Goal: Task Accomplishment & Management: Manage account settings

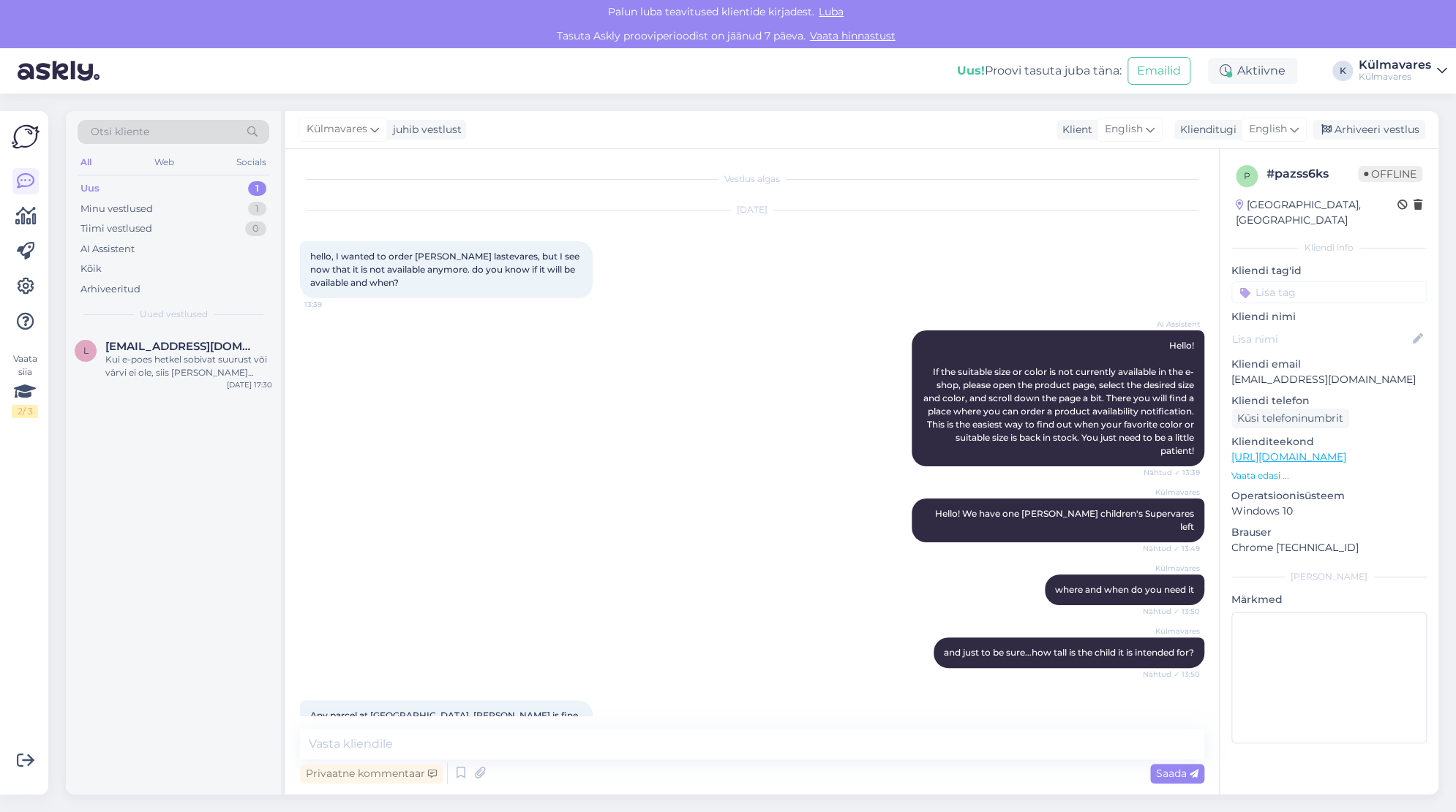
scroll to position [183, 0]
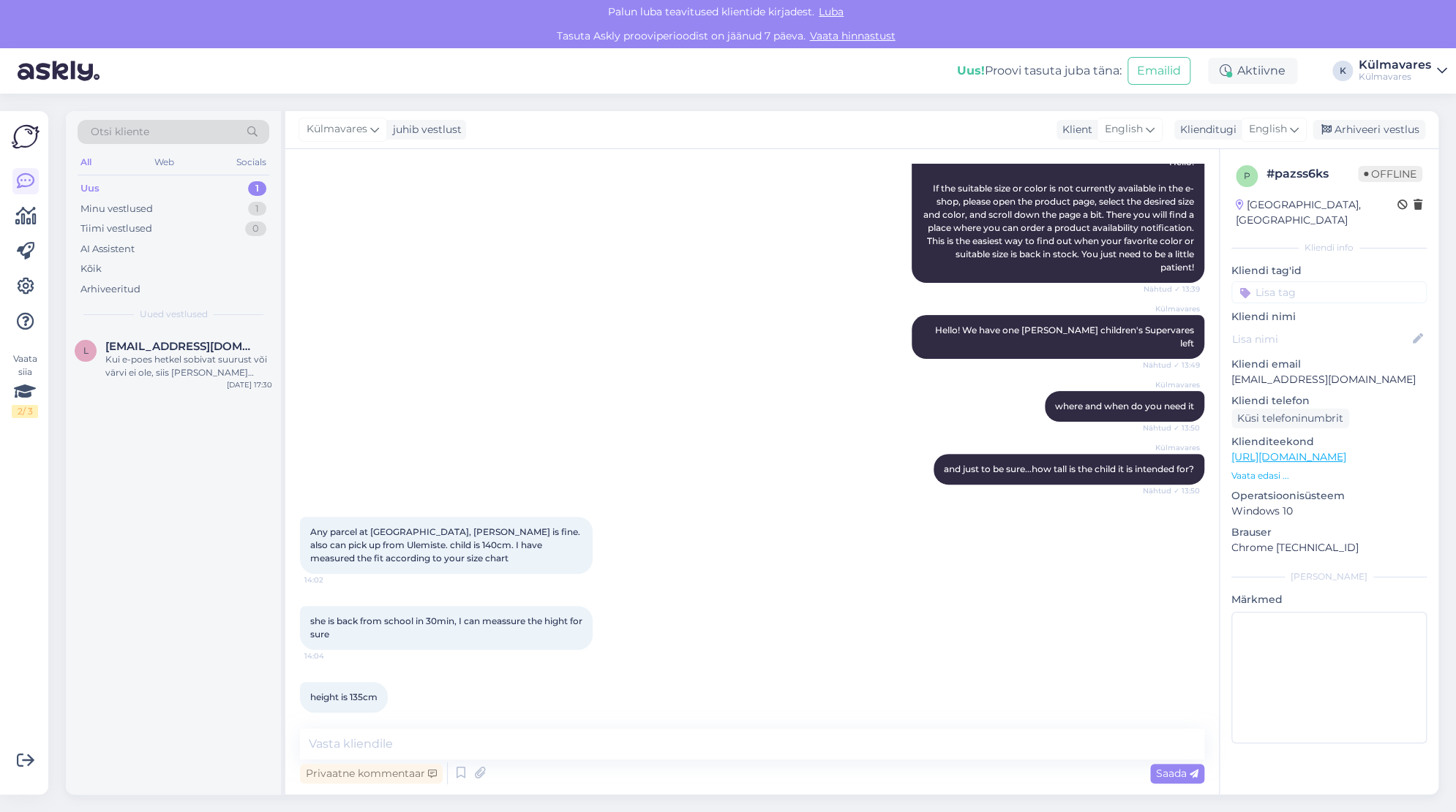
click at [148, 189] on div "Uus 1" at bounding box center [173, 188] width 191 height 20
click at [148, 207] on div "Minu vestlused" at bounding box center [117, 209] width 72 height 15
click at [148, 189] on div "Uus 1" at bounding box center [173, 188] width 191 height 20
click at [172, 361] on div "Kui e-poes hetkel sobivat suurust või värvi ei ole, siis [PERSON_NAME] tooteleh…" at bounding box center [189, 366] width 167 height 26
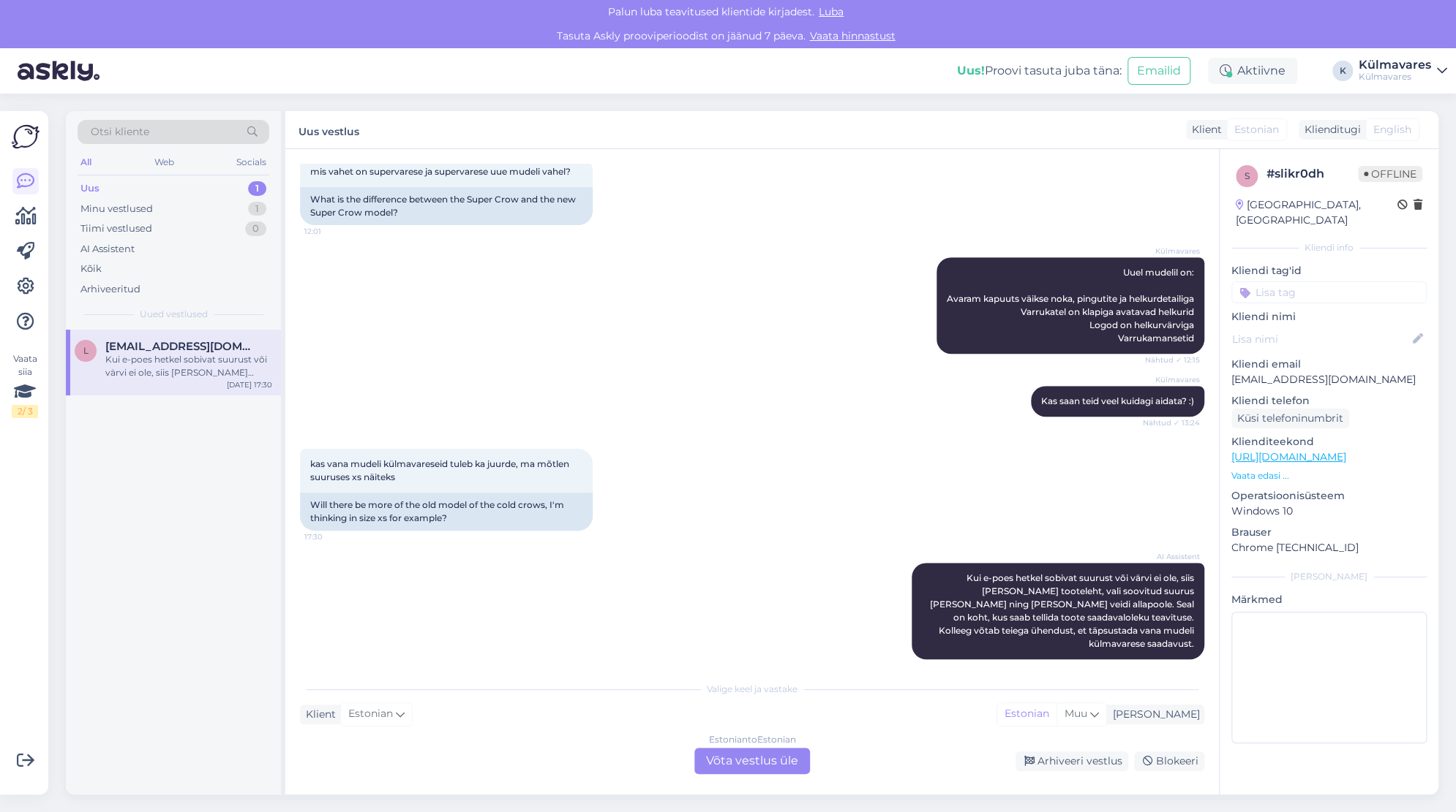
scroll to position [514, 0]
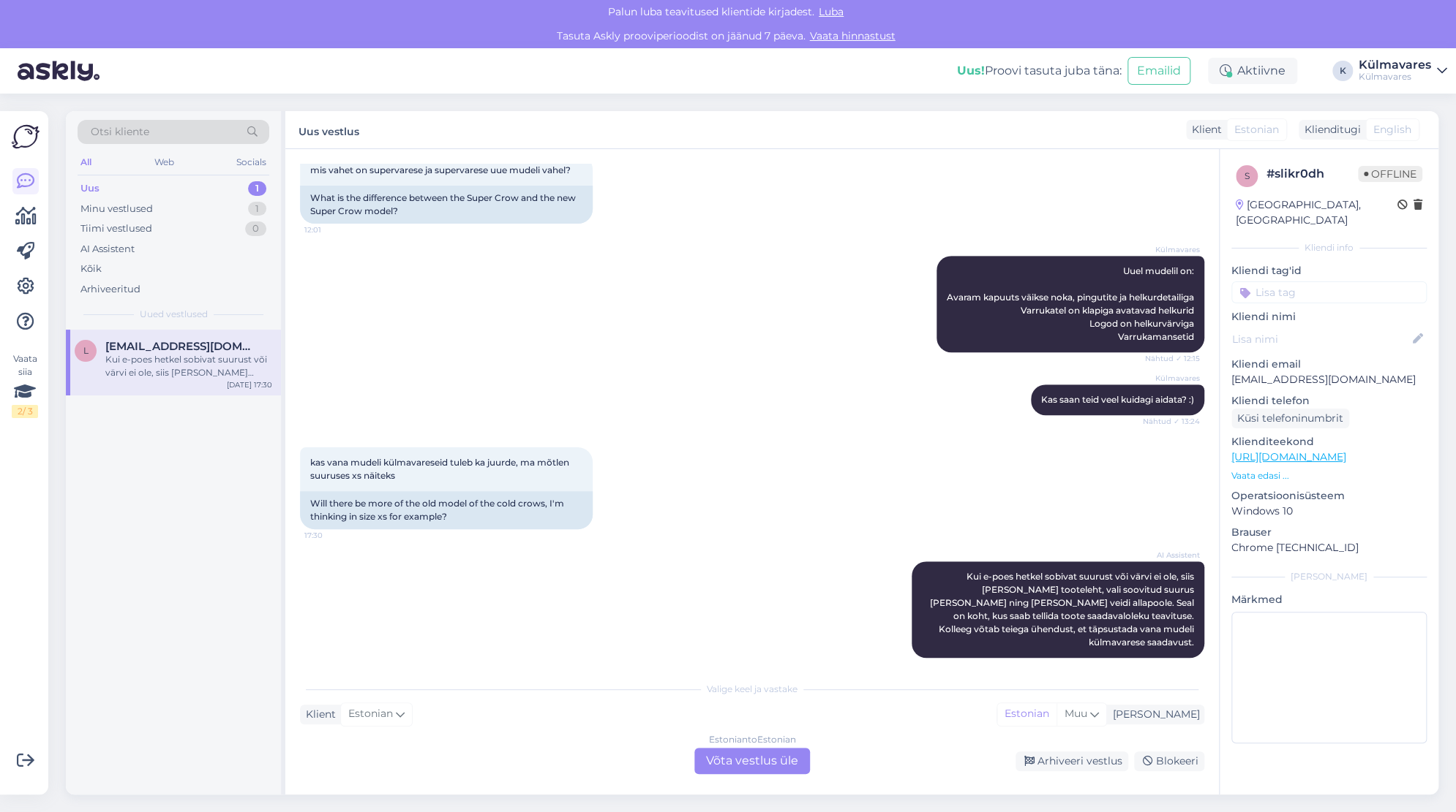
click at [740, 754] on div "Estonian to Estonian Võta vestlus üle" at bounding box center [753, 761] width 116 height 26
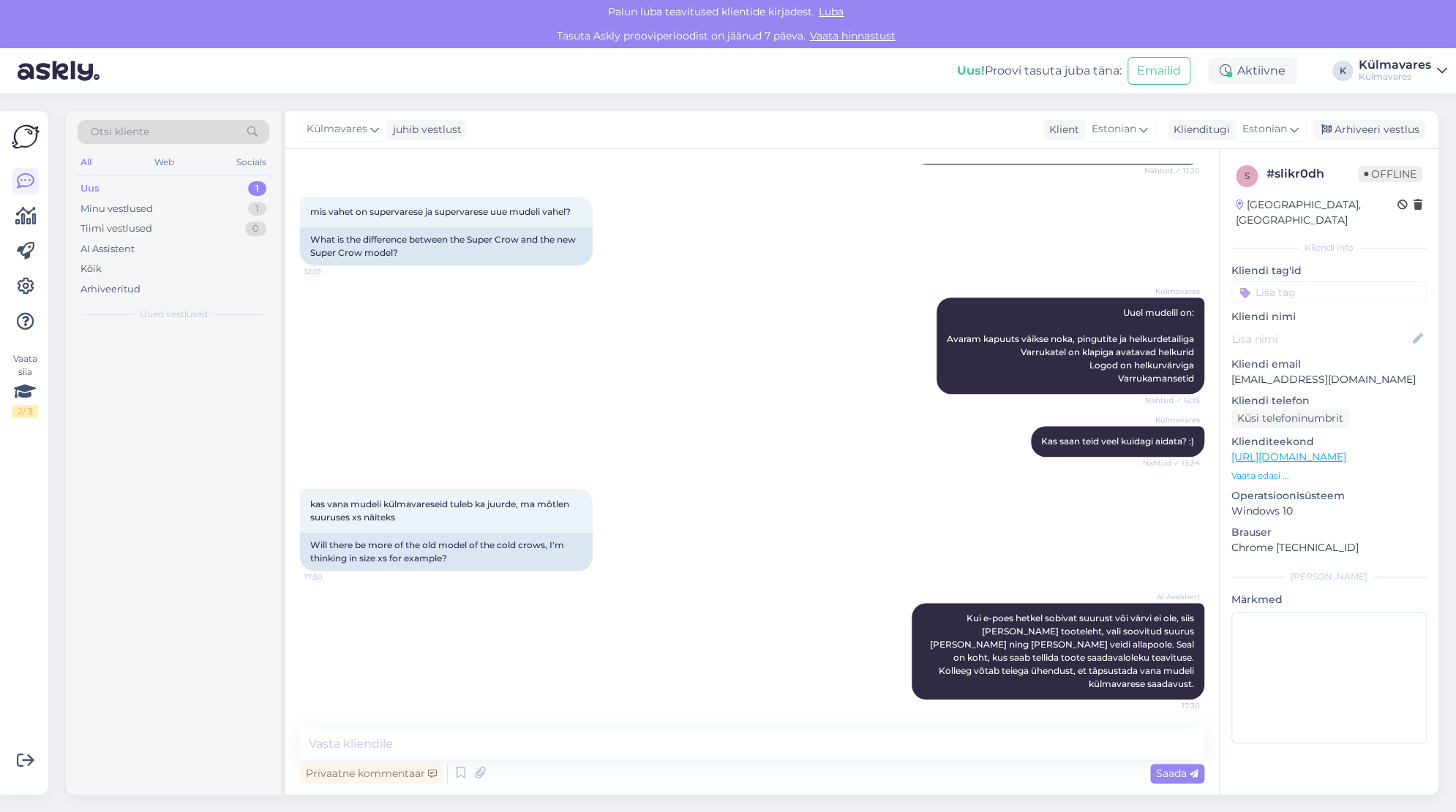
scroll to position [458, 0]
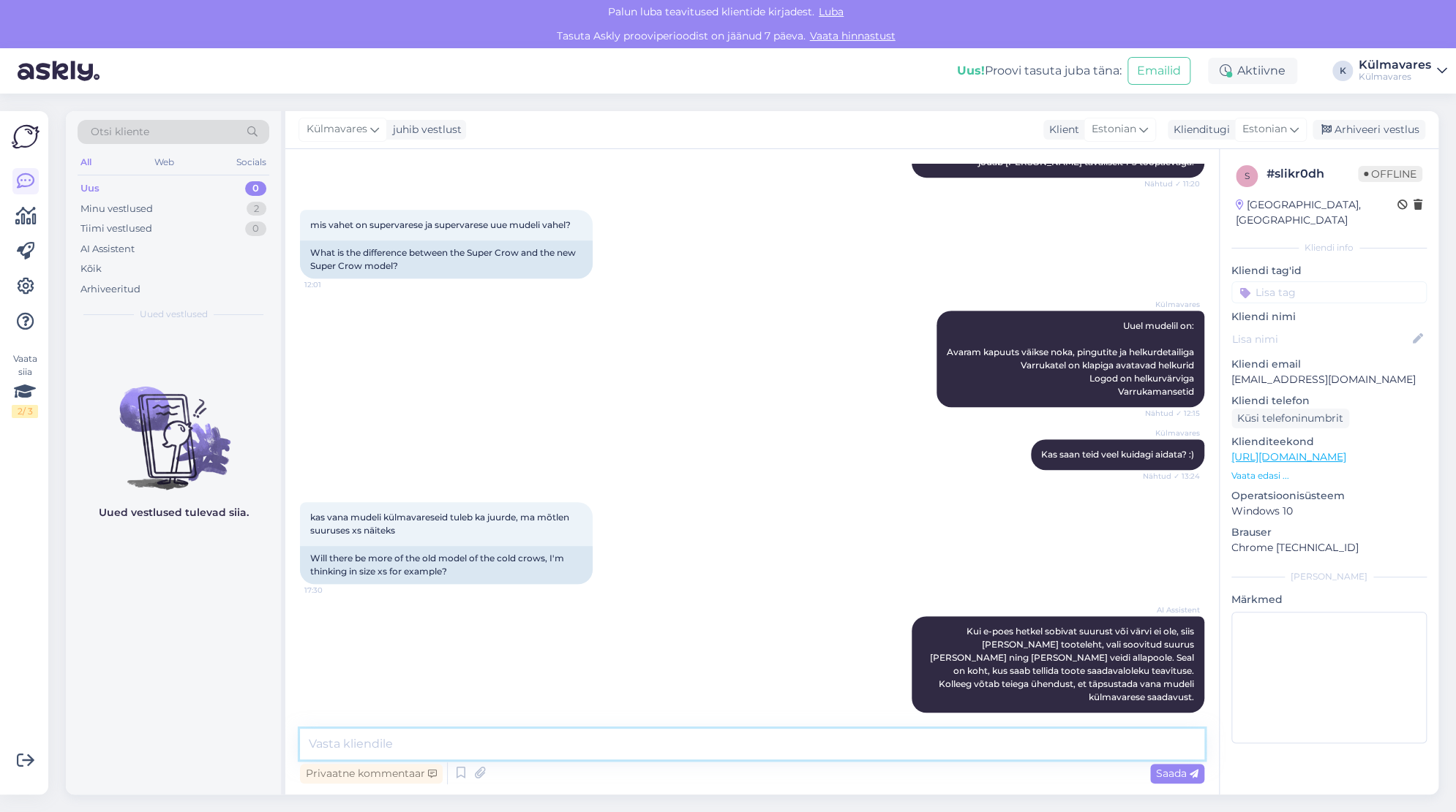
click at [690, 751] on textarea at bounding box center [753, 744] width 905 height 31
type textarea "Tere"
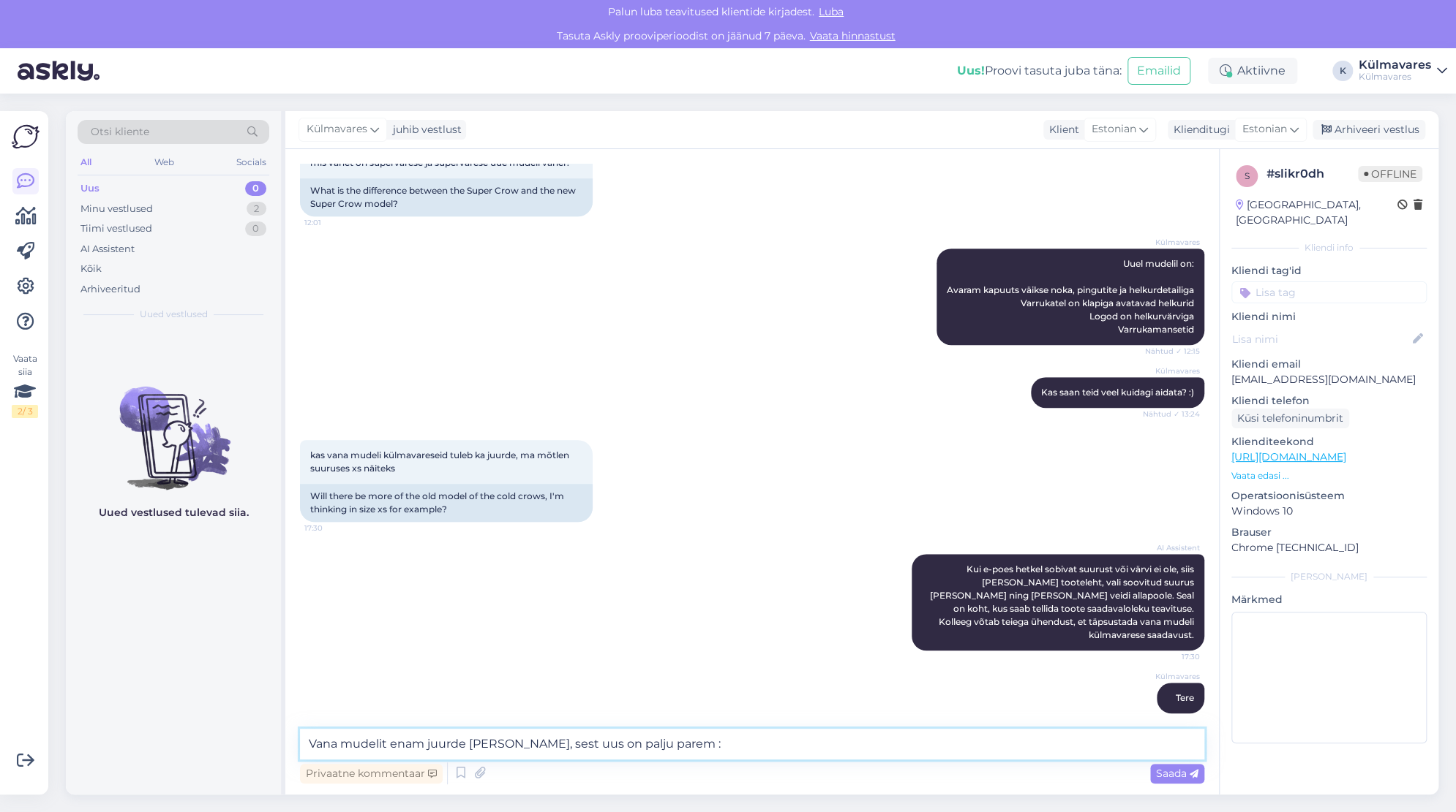
type textarea "Vana mudelit enam juurde [PERSON_NAME], sest uus on palju parem :)"
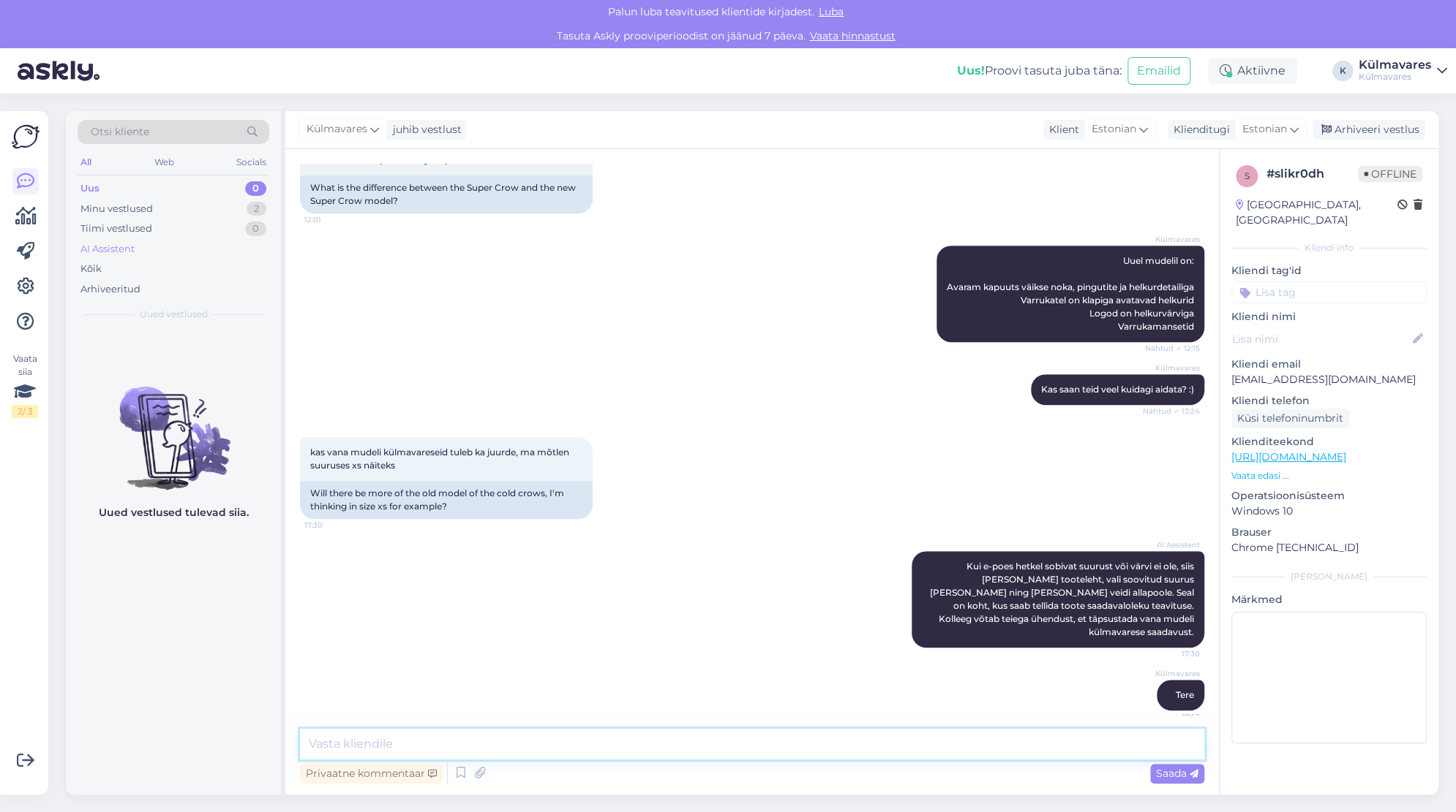
scroll to position [522, 0]
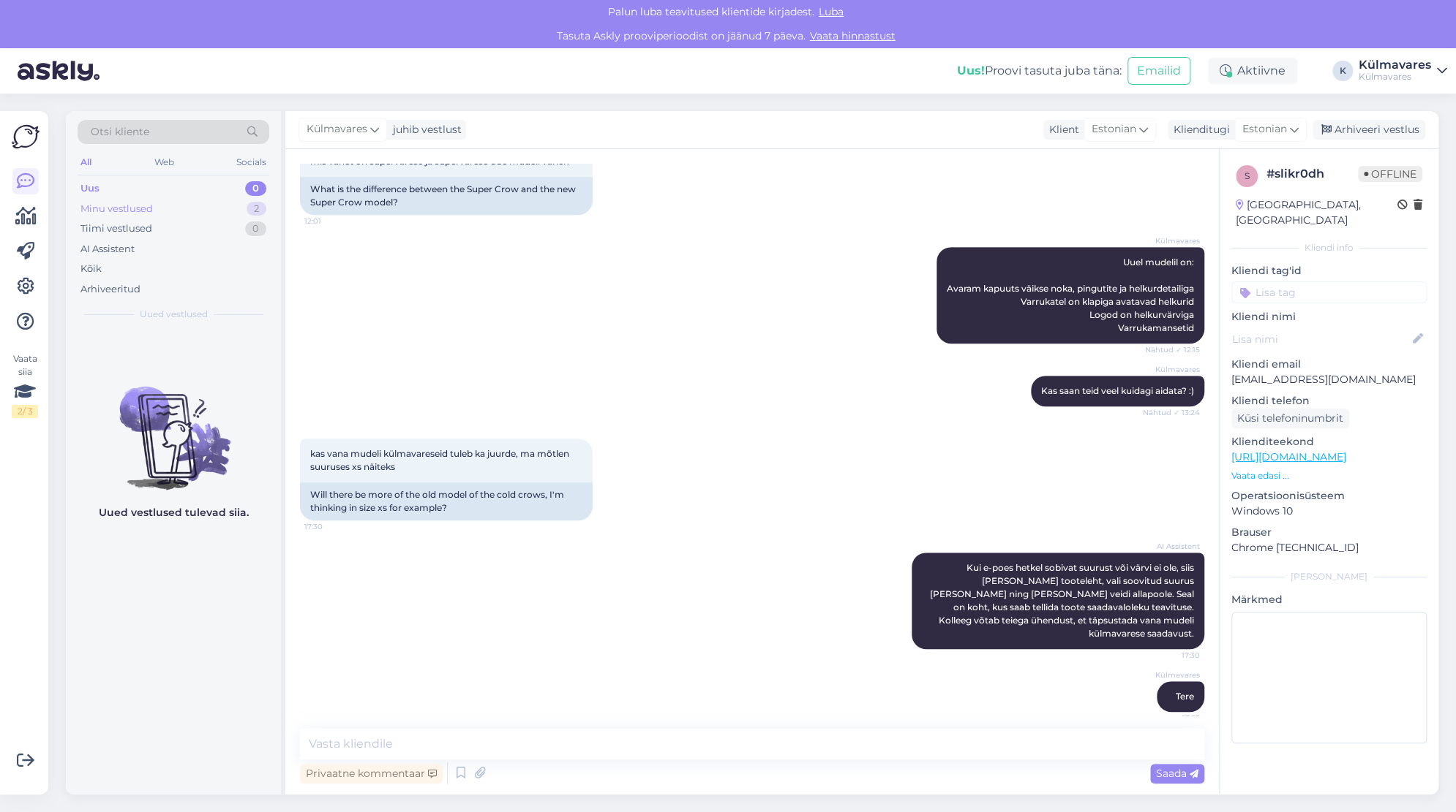
click at [138, 204] on div "Minu vestlused" at bounding box center [117, 209] width 72 height 15
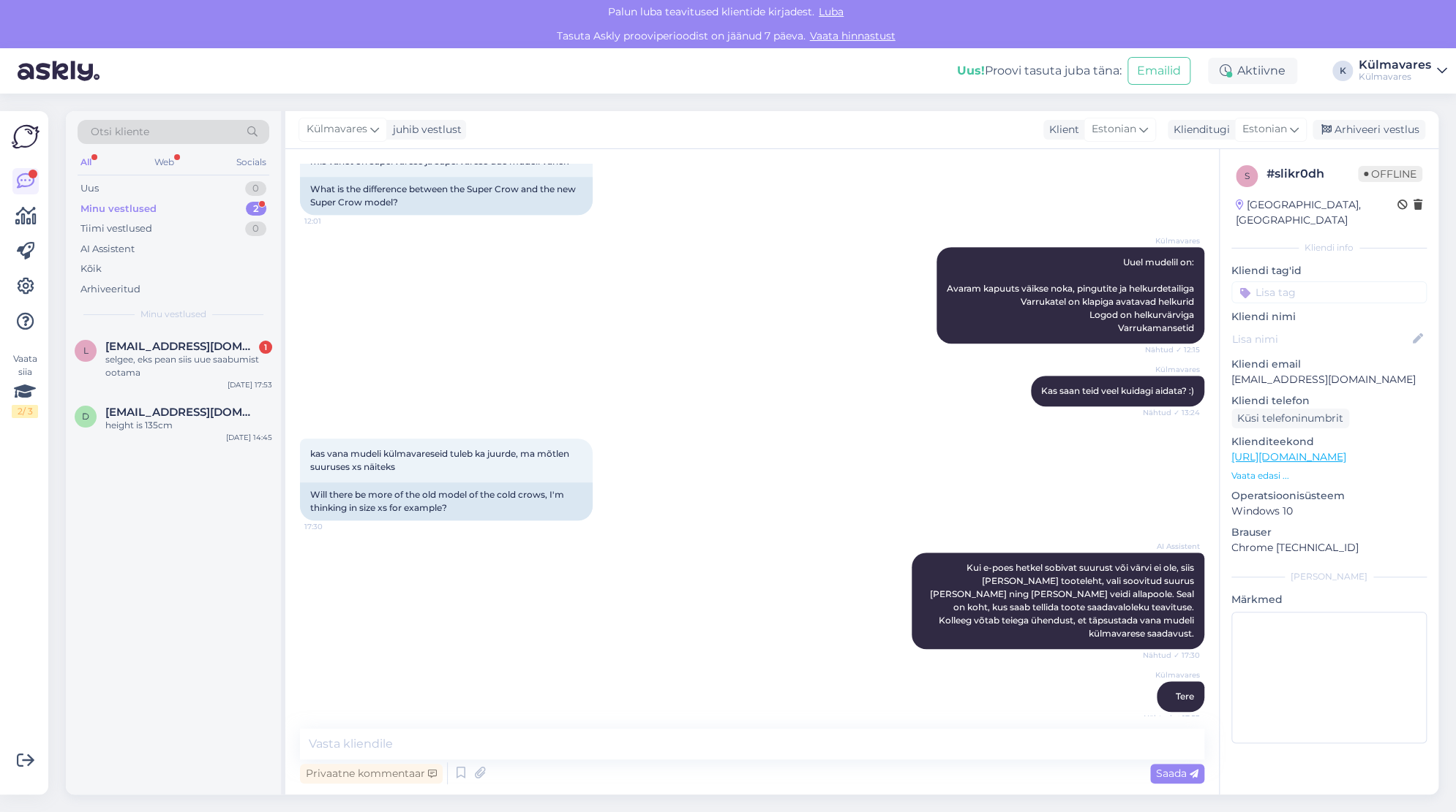
scroll to position [646, 0]
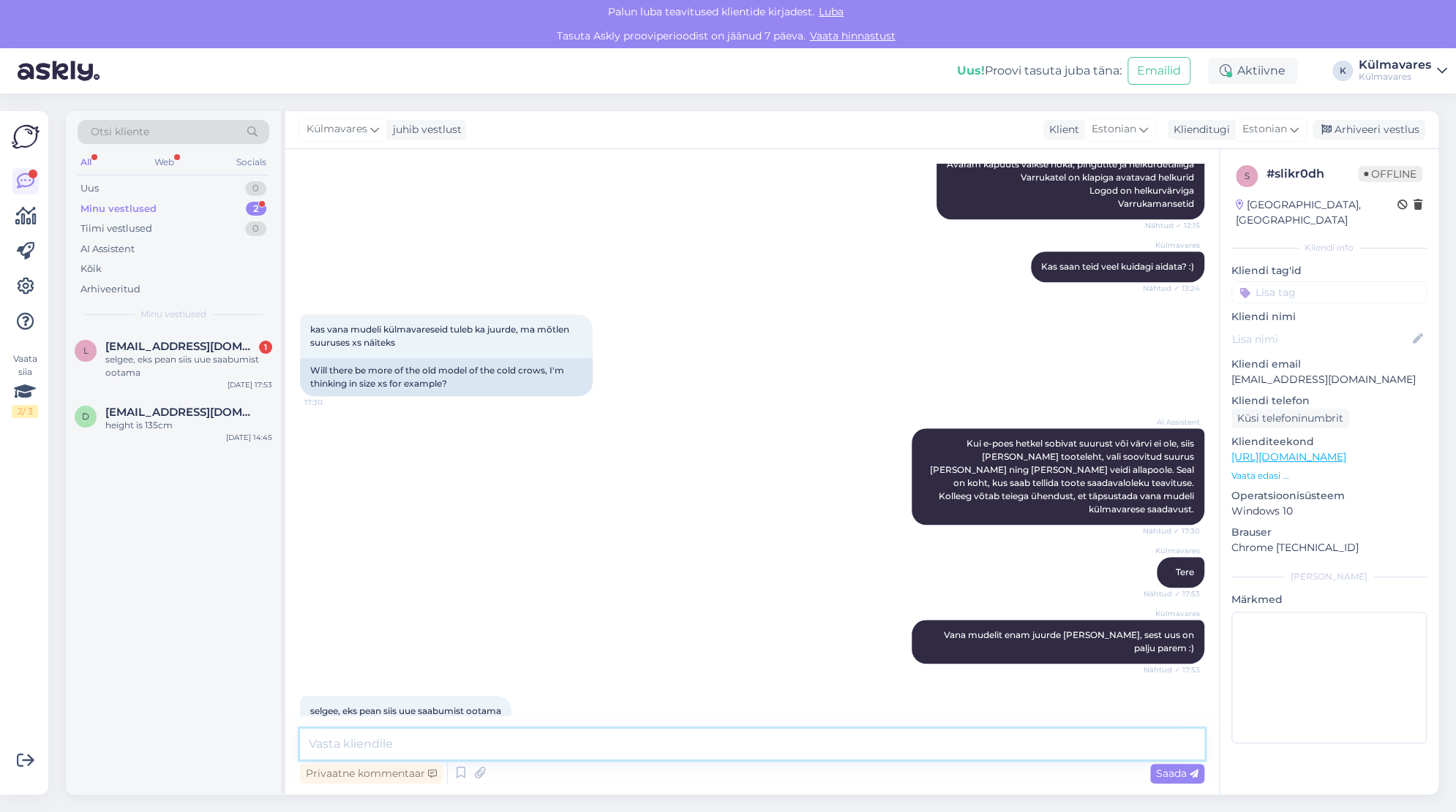
click at [438, 743] on textarea at bounding box center [753, 744] width 905 height 31
type textarea "just, tuleb novembri alguseni kannatust varuda kui just oliivrohelist soovite"
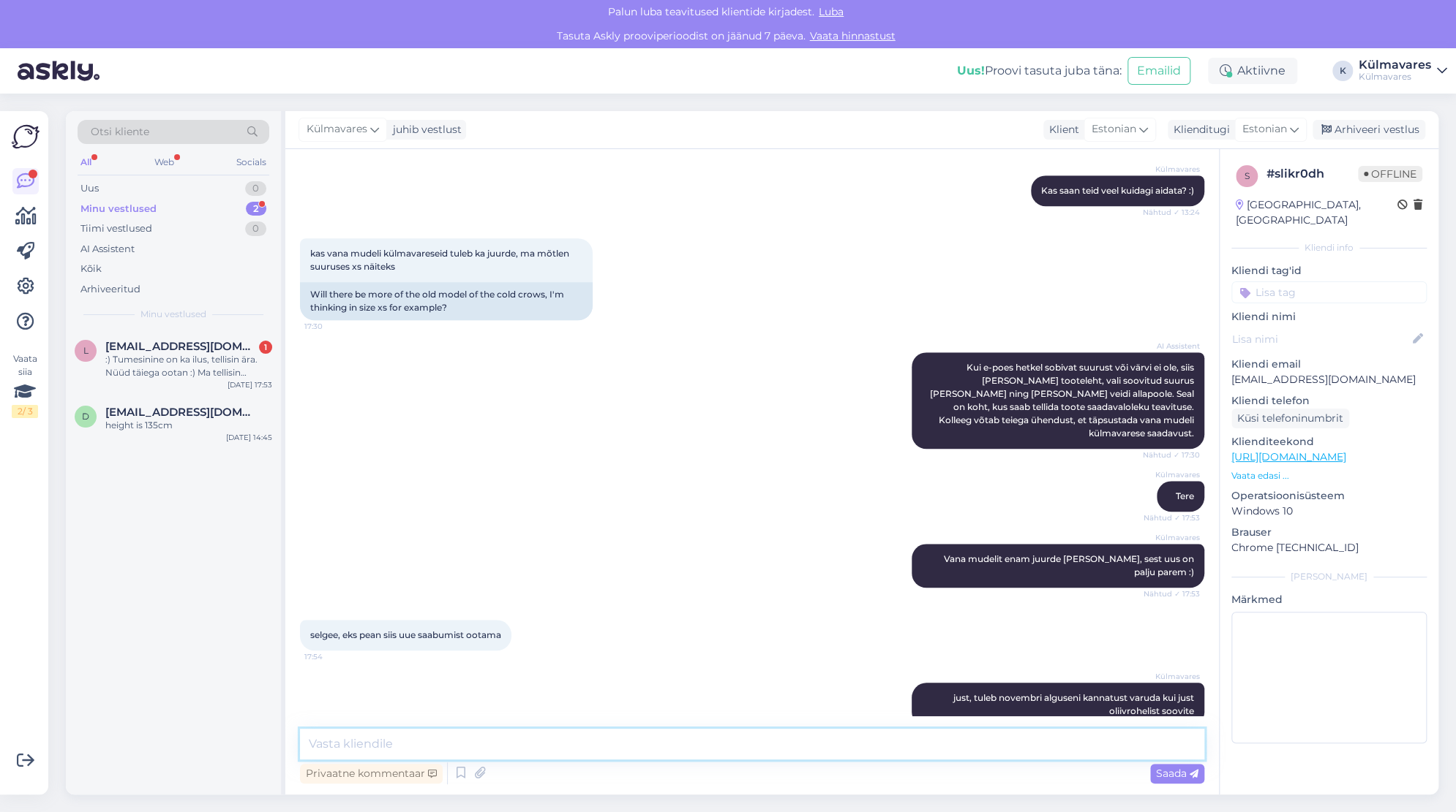
scroll to position [812, 0]
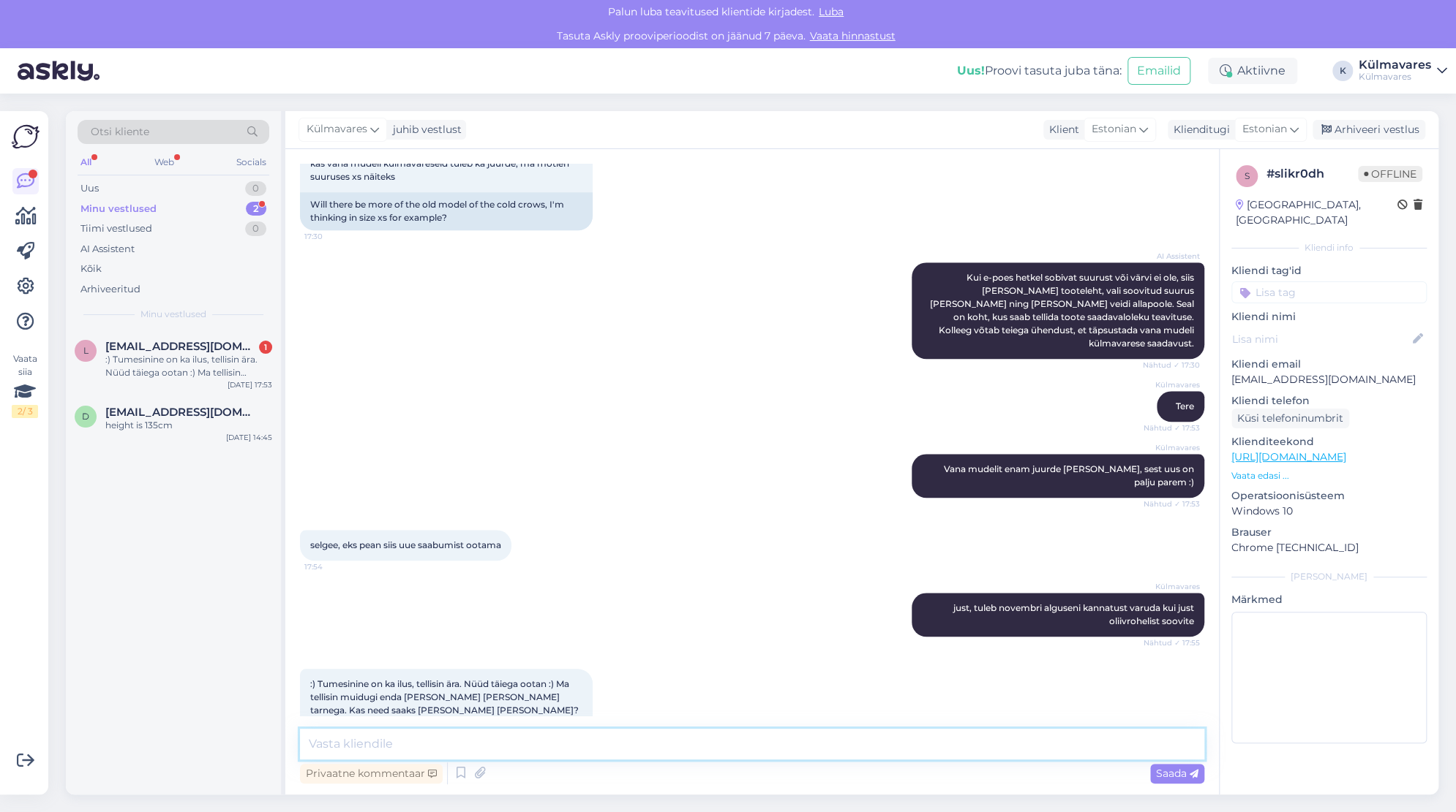
click at [455, 739] on textarea at bounding box center [753, 744] width 905 height 31
type textarea "laste Supervares on juba [PERSON_NAME] pandud, XS suurus läheb homme laost välja"
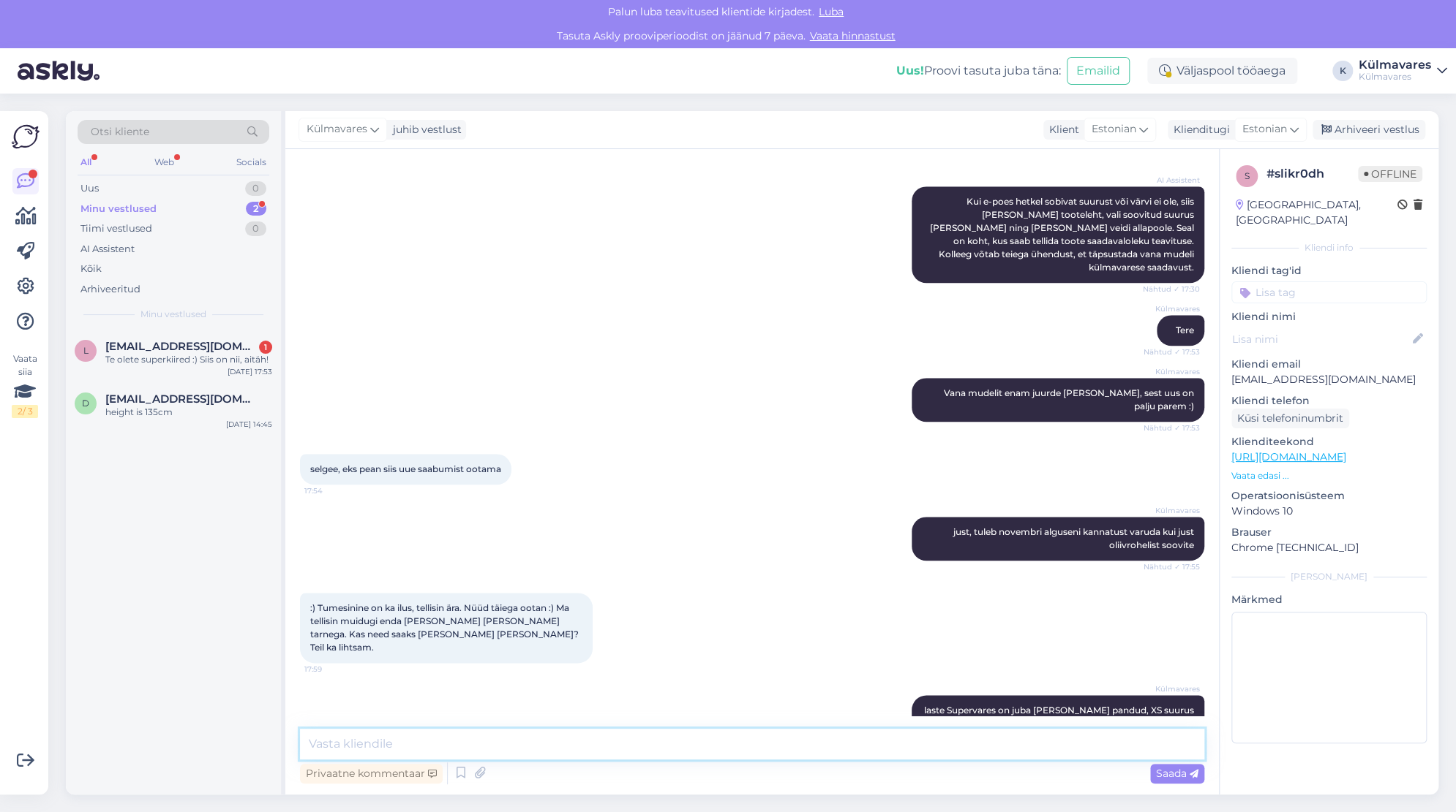
scroll to position [951, 0]
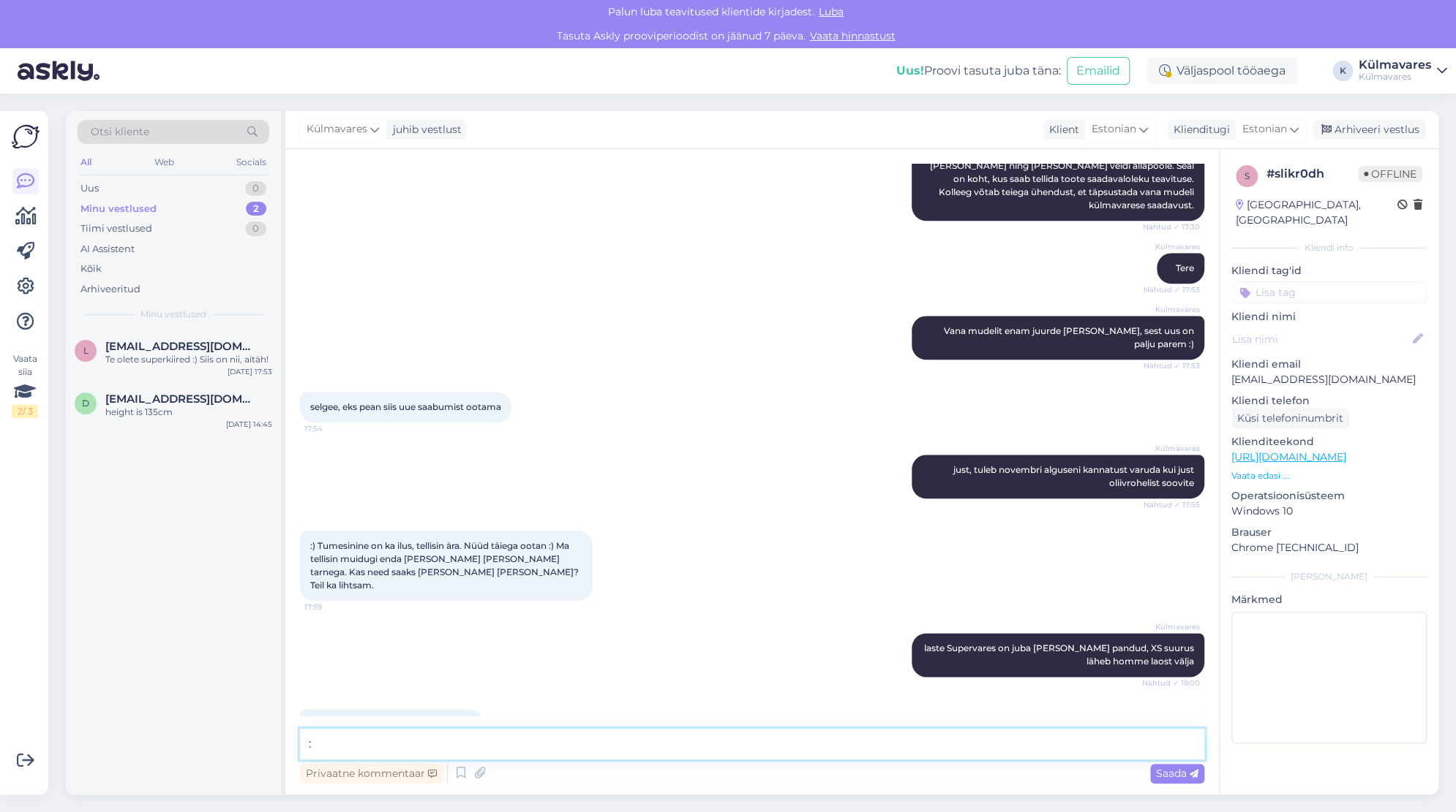
type textarea ":)"
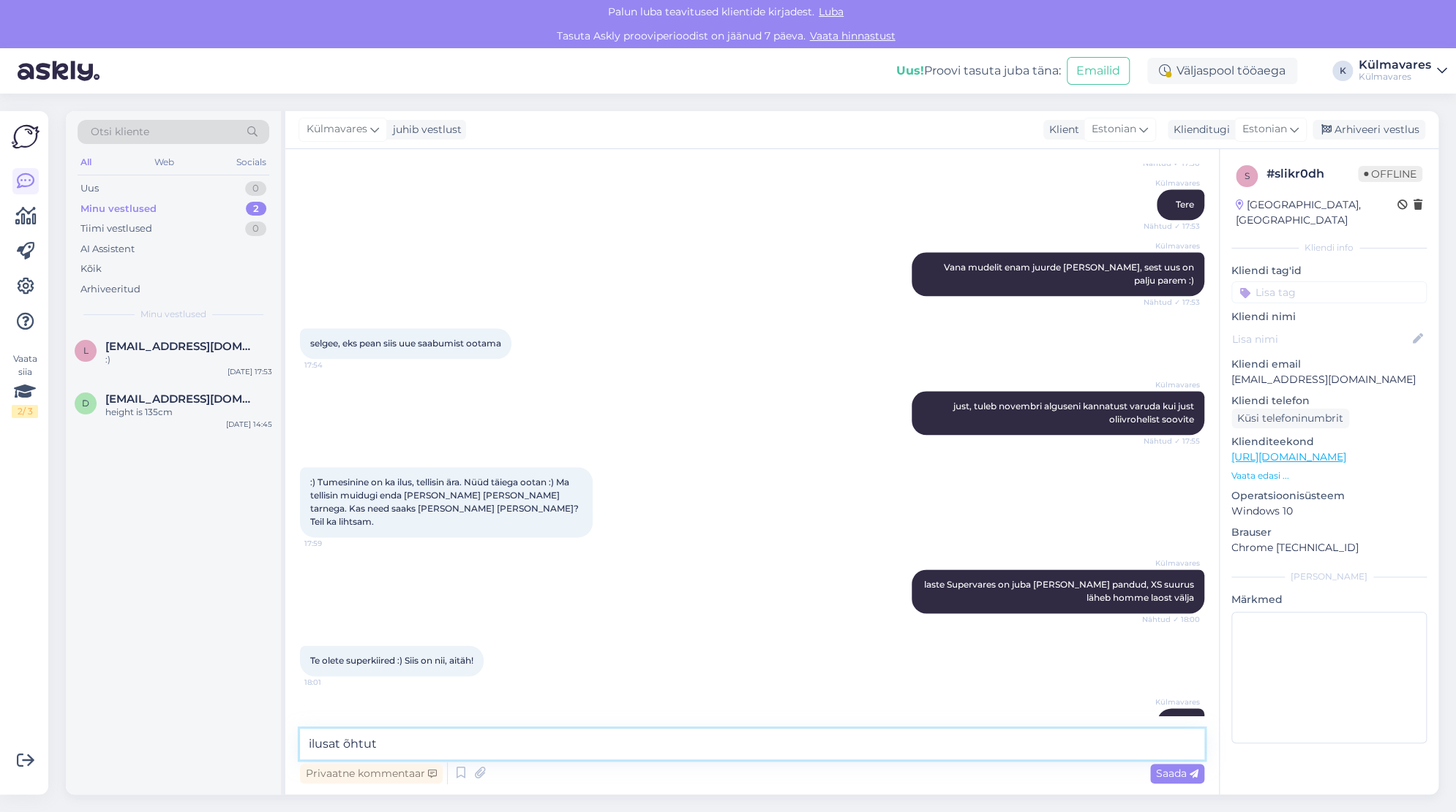
type textarea "ilusat õhtut!"
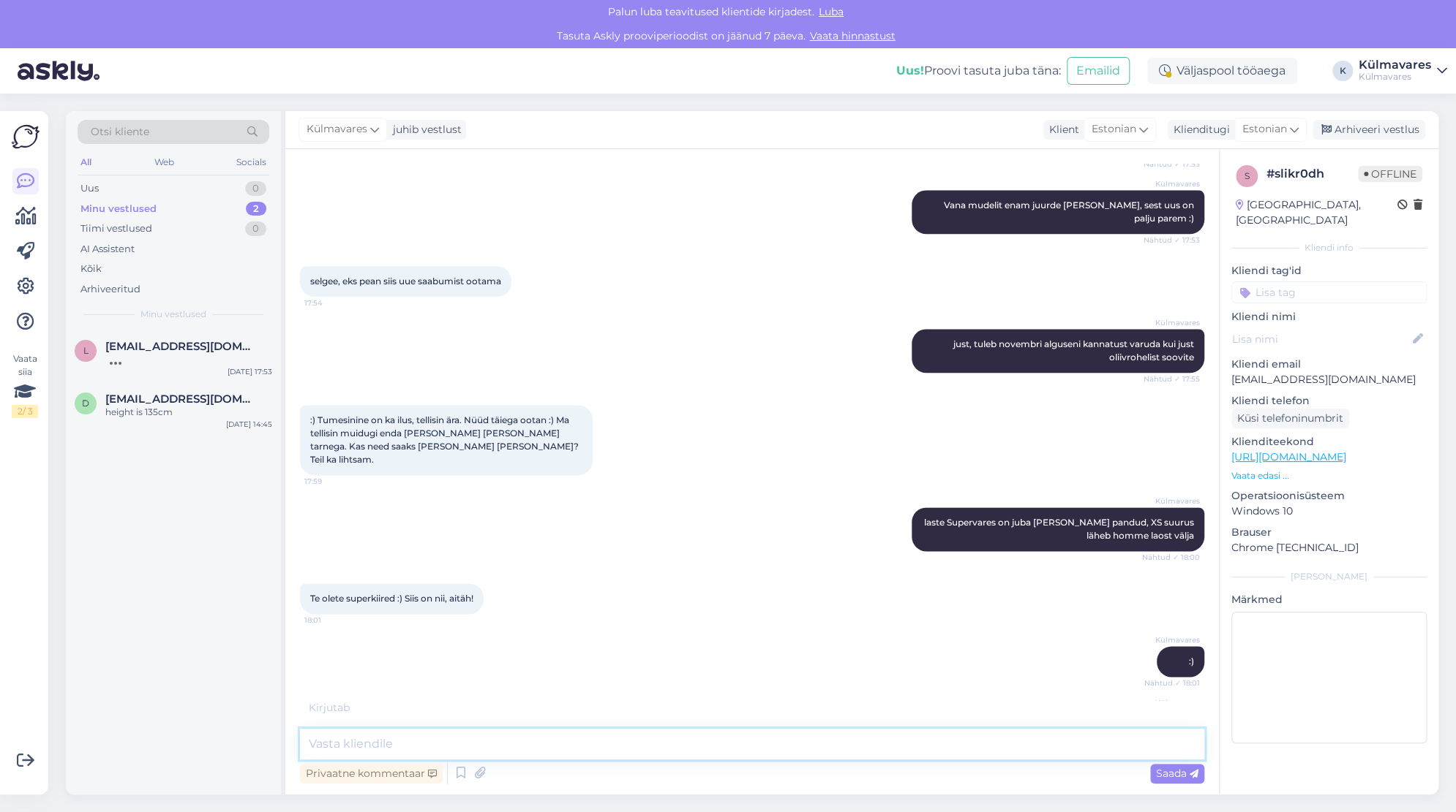
scroll to position [1140, 0]
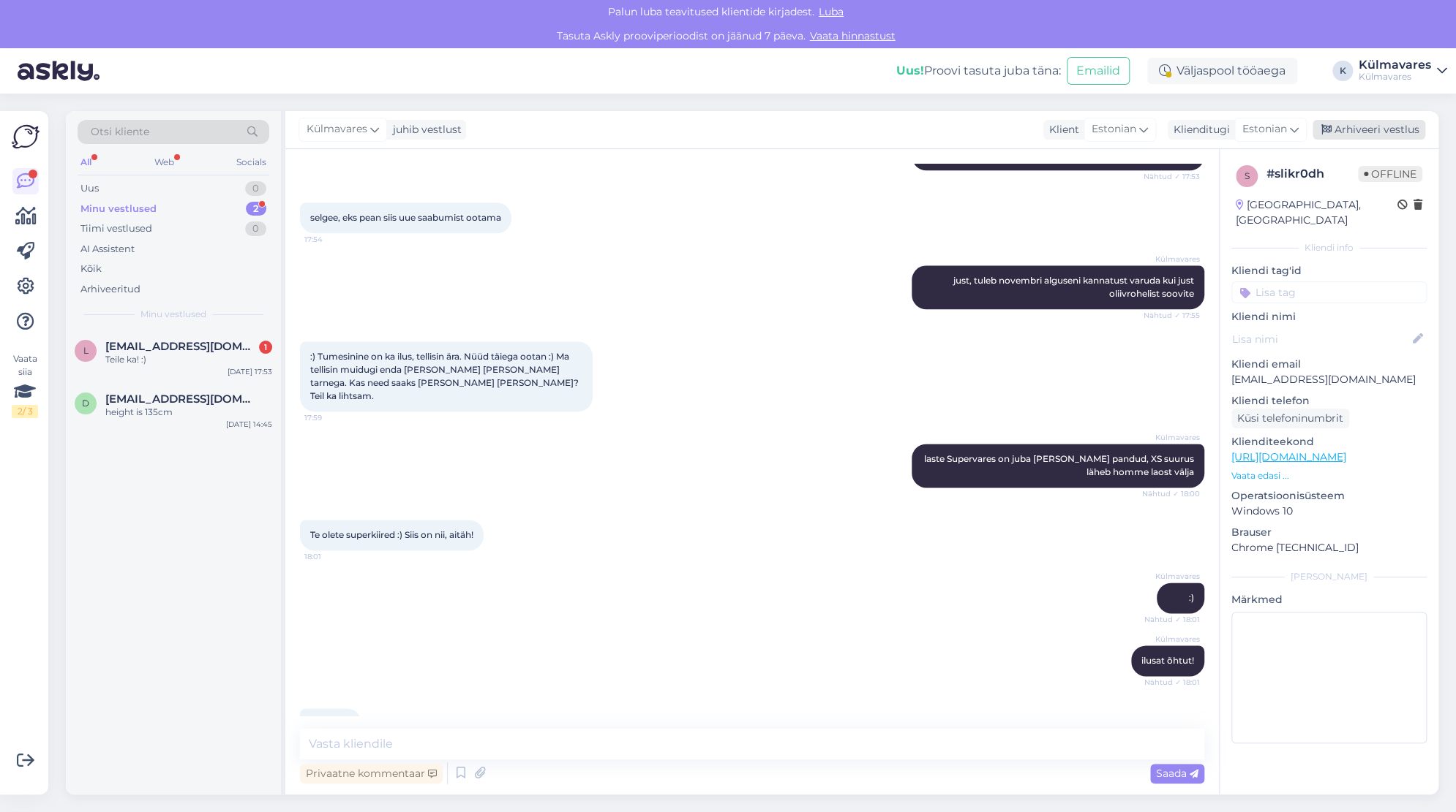
click at [1380, 131] on div "Arhiveeri vestlus" at bounding box center [1368, 130] width 112 height 19
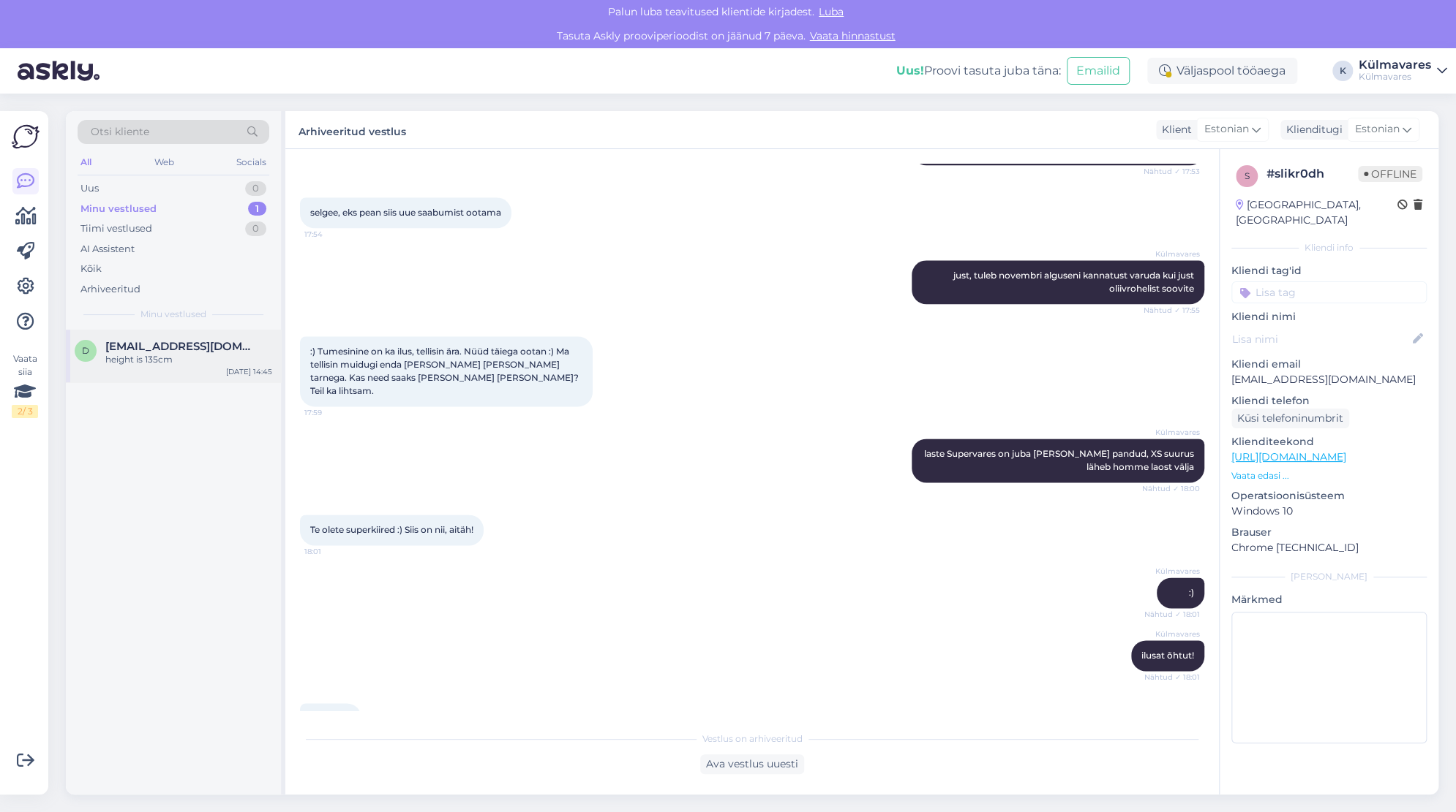
click at [173, 361] on div "height is 135cm" at bounding box center [189, 359] width 167 height 13
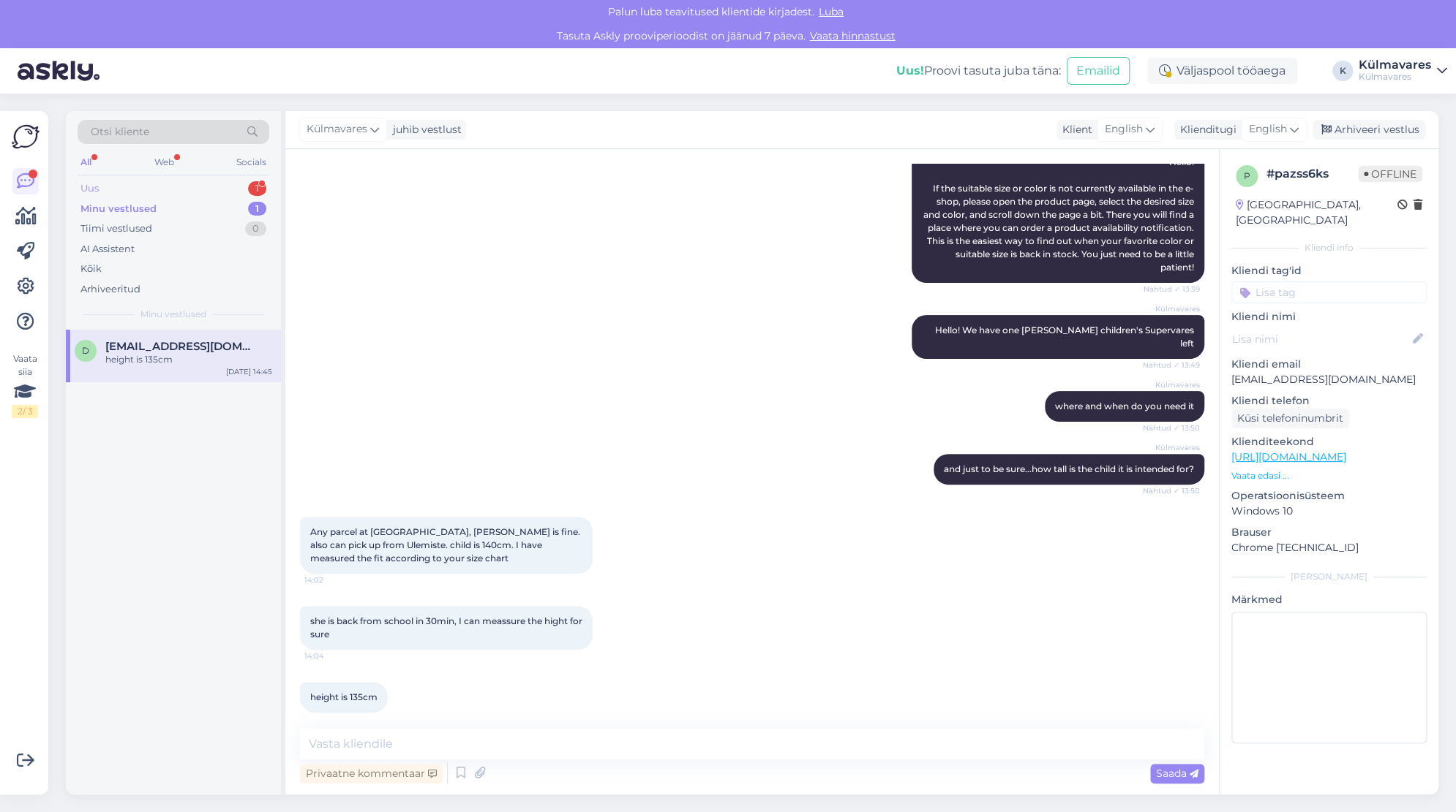
click at [141, 185] on div "Uus 1" at bounding box center [173, 188] width 191 height 20
click at [161, 365] on div "kas saan oma saadetisele ise järele minna" at bounding box center [189, 366] width 167 height 26
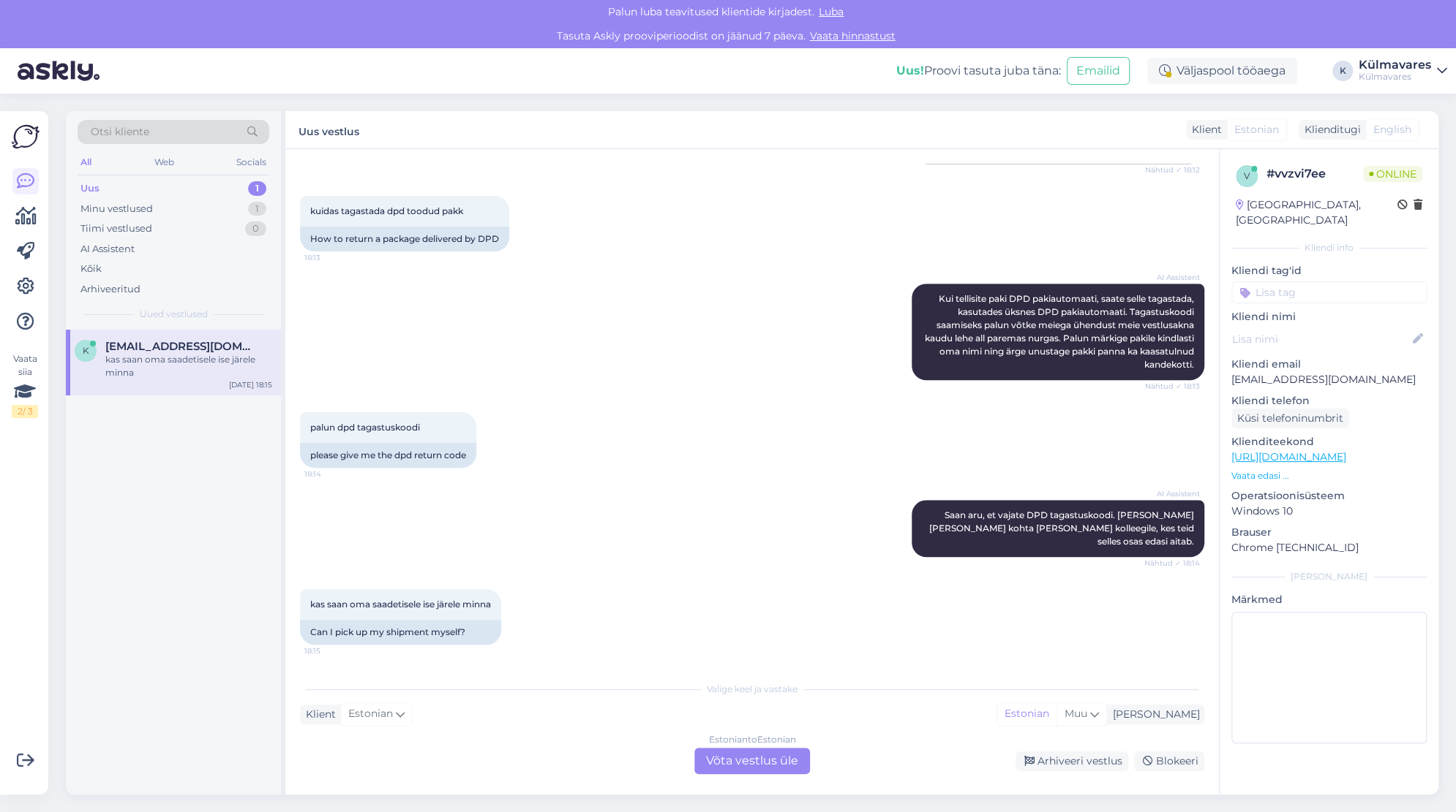
click at [777, 755] on div "Estonian to Estonian Võta vestlus üle" at bounding box center [753, 761] width 116 height 26
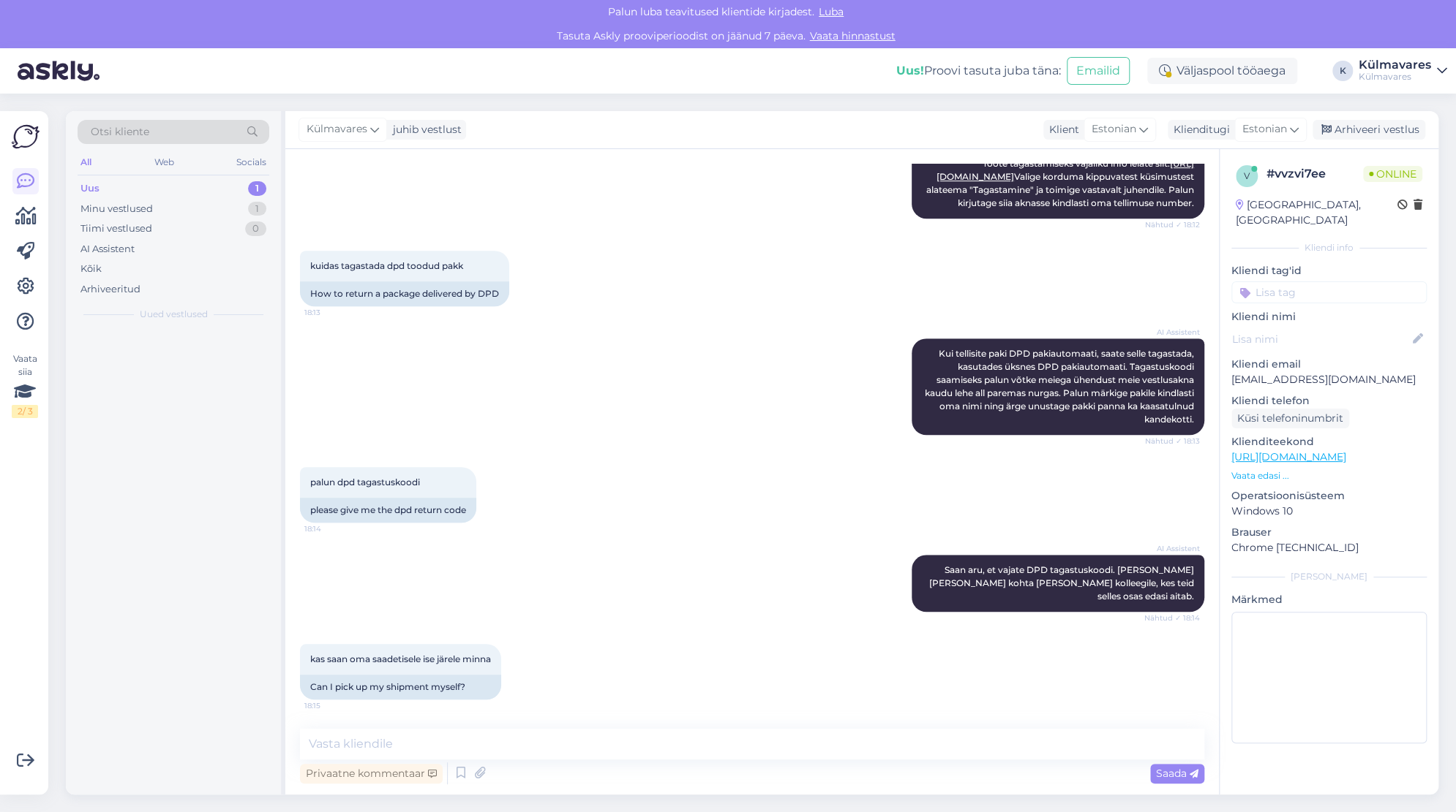
scroll to position [587, 0]
click at [1372, 125] on div "Arhiveeri vestlus" at bounding box center [1368, 130] width 112 height 19
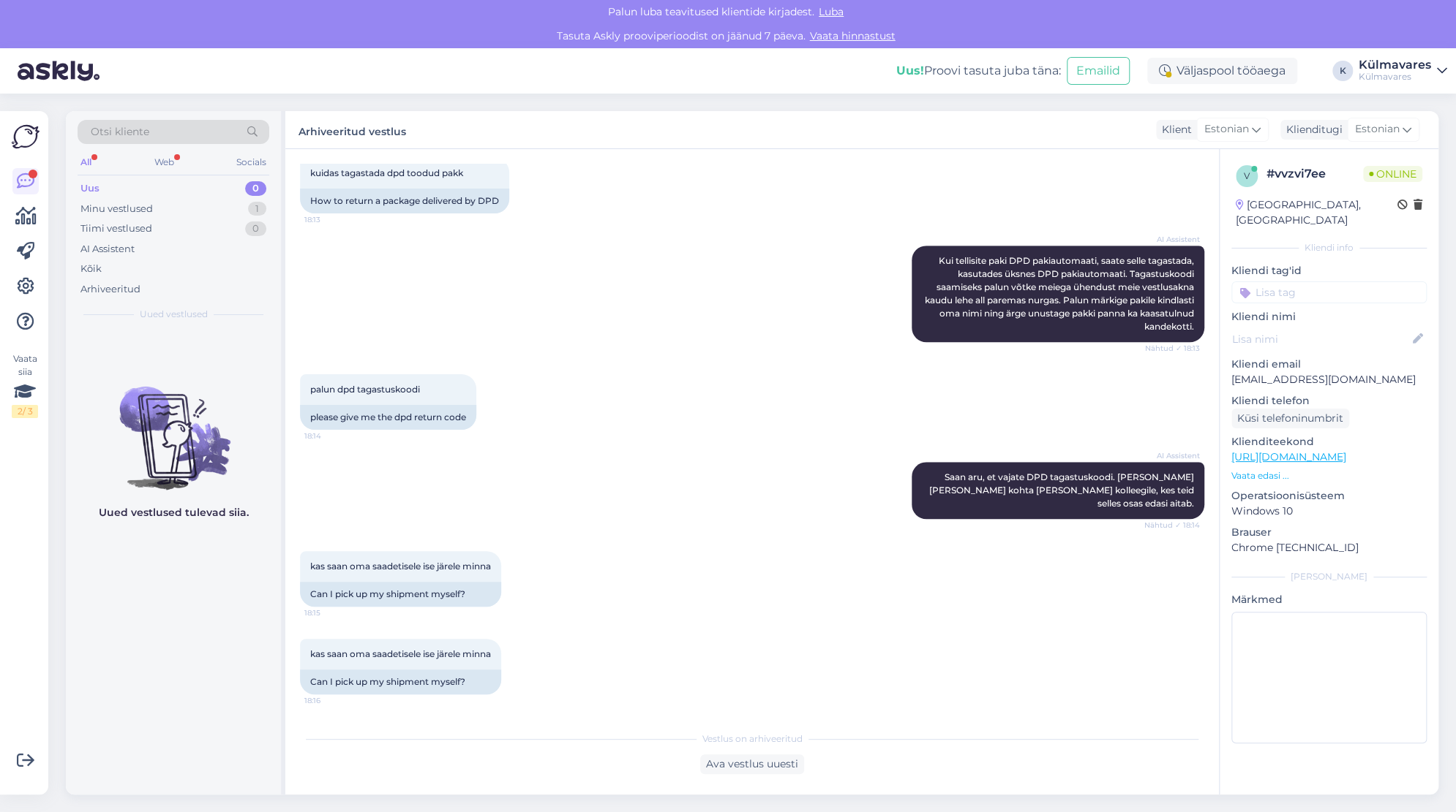
scroll to position [835, 0]
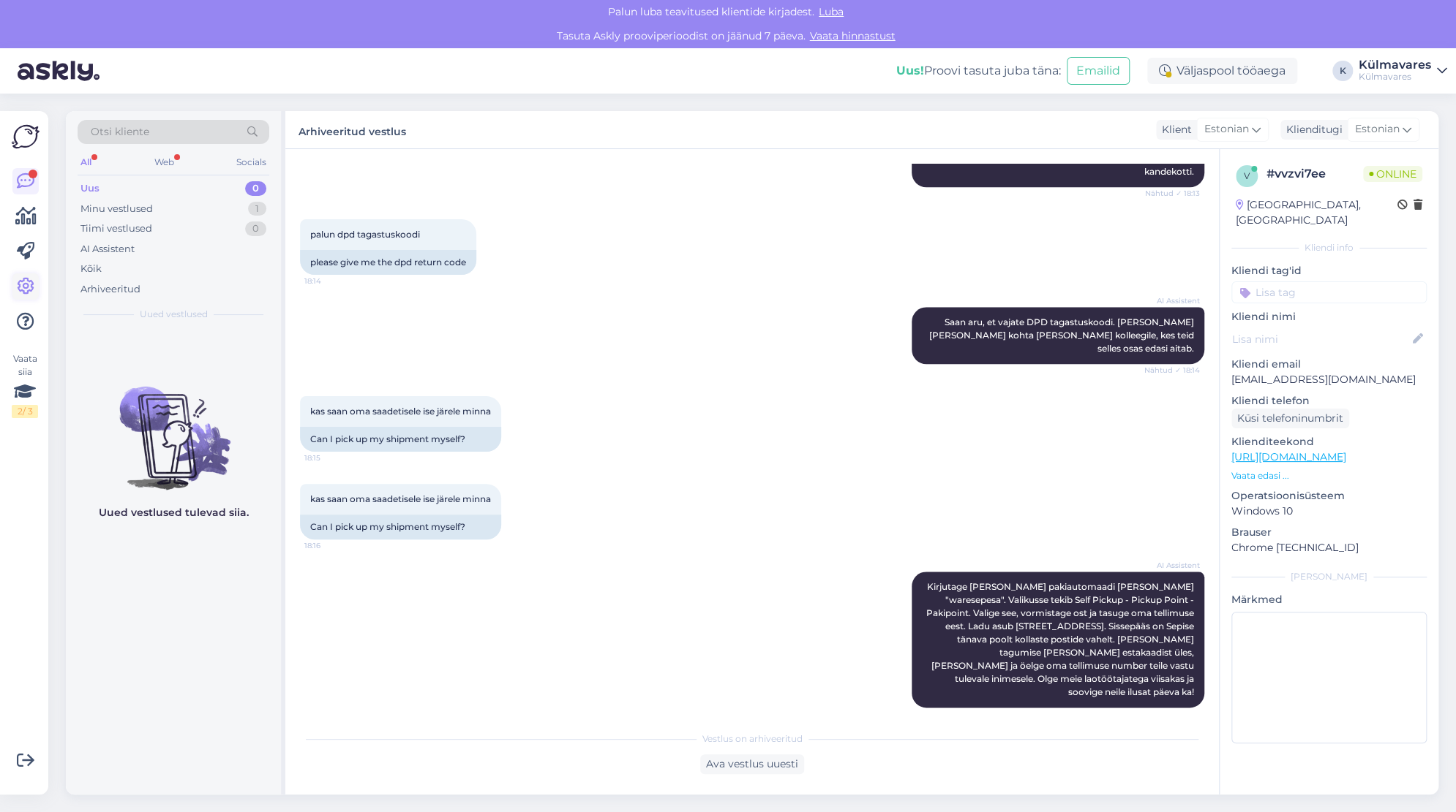
click at [29, 285] on icon at bounding box center [25, 287] width 18 height 18
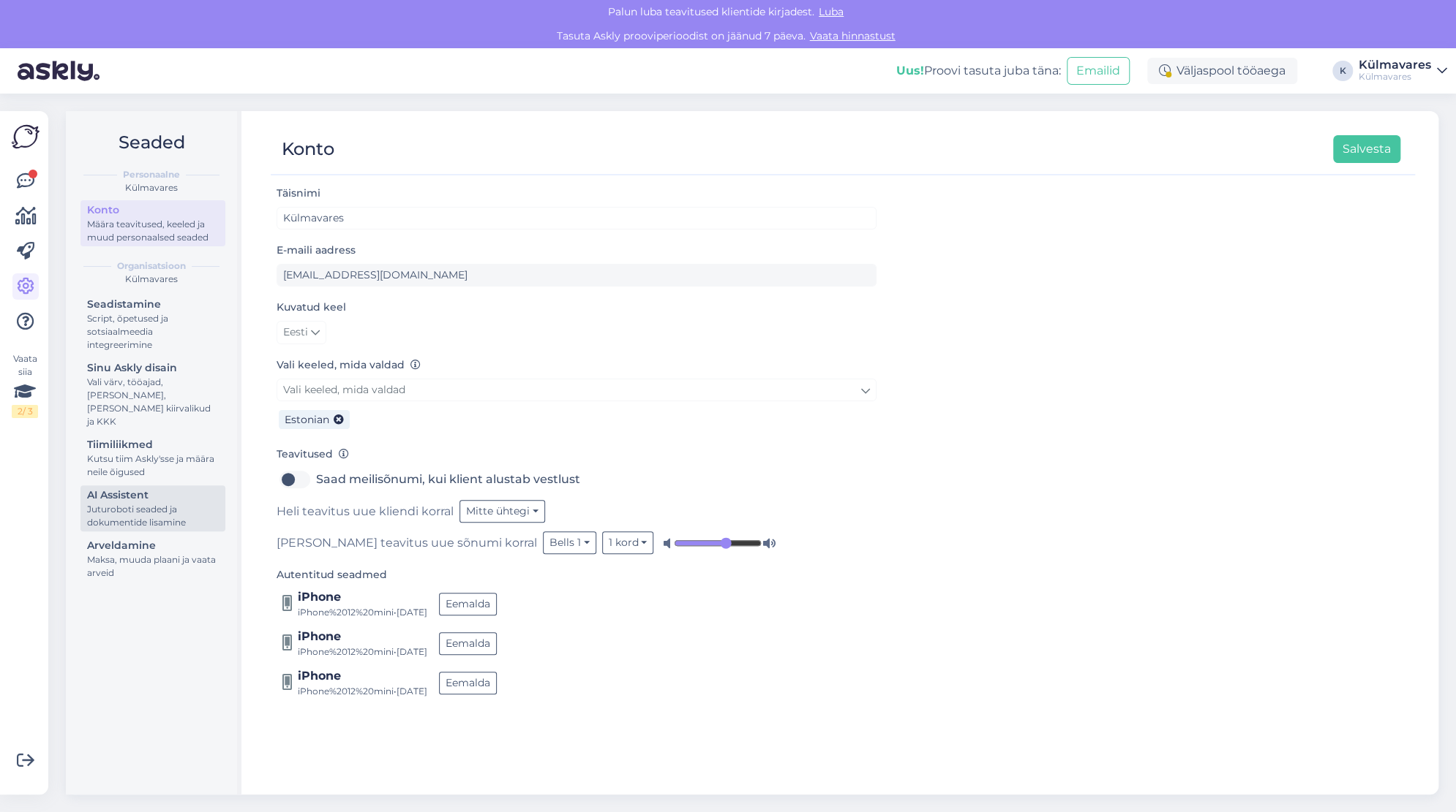
click at [133, 488] on div "AI Assistent" at bounding box center [153, 495] width 132 height 15
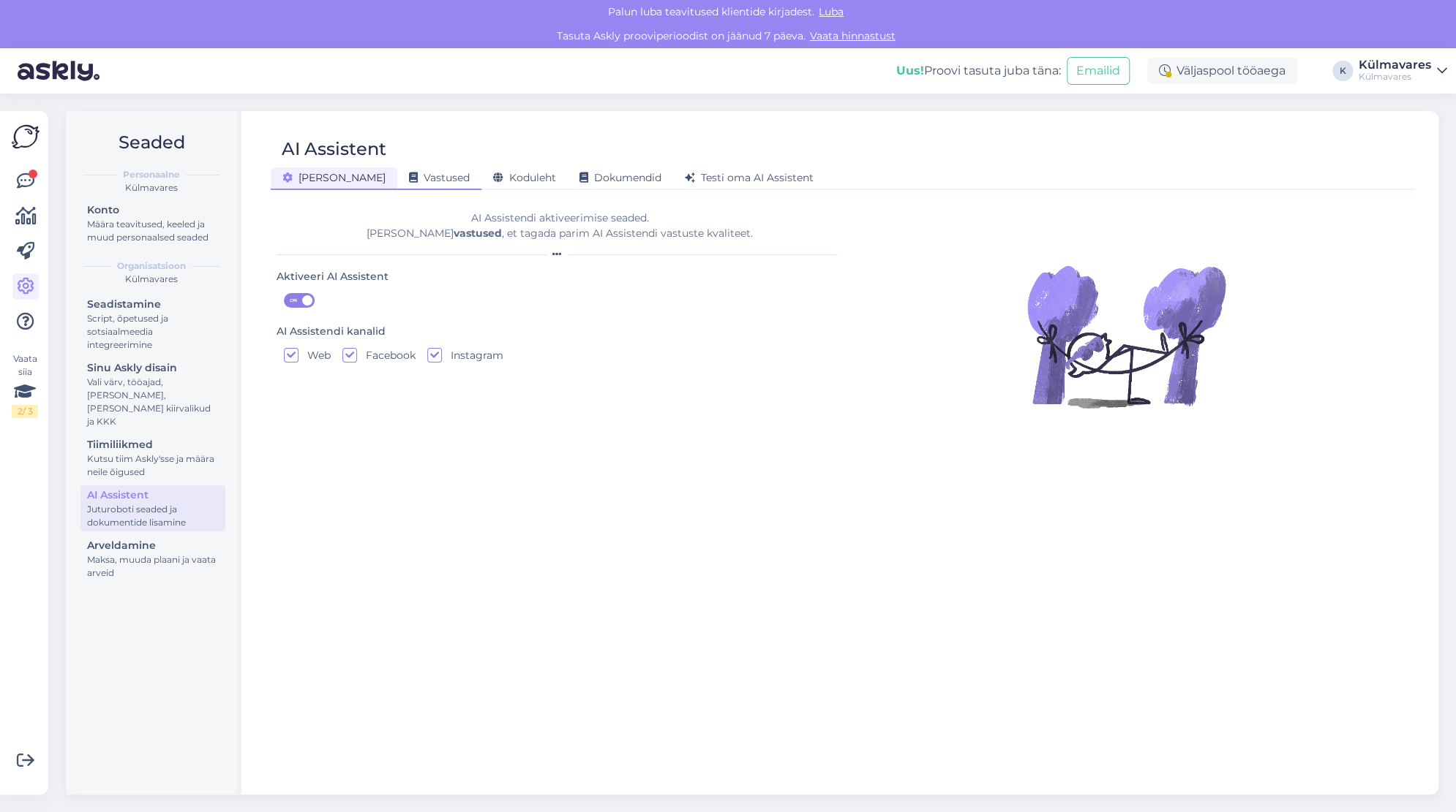
click at [409, 178] on span "Vastused" at bounding box center [439, 177] width 61 height 13
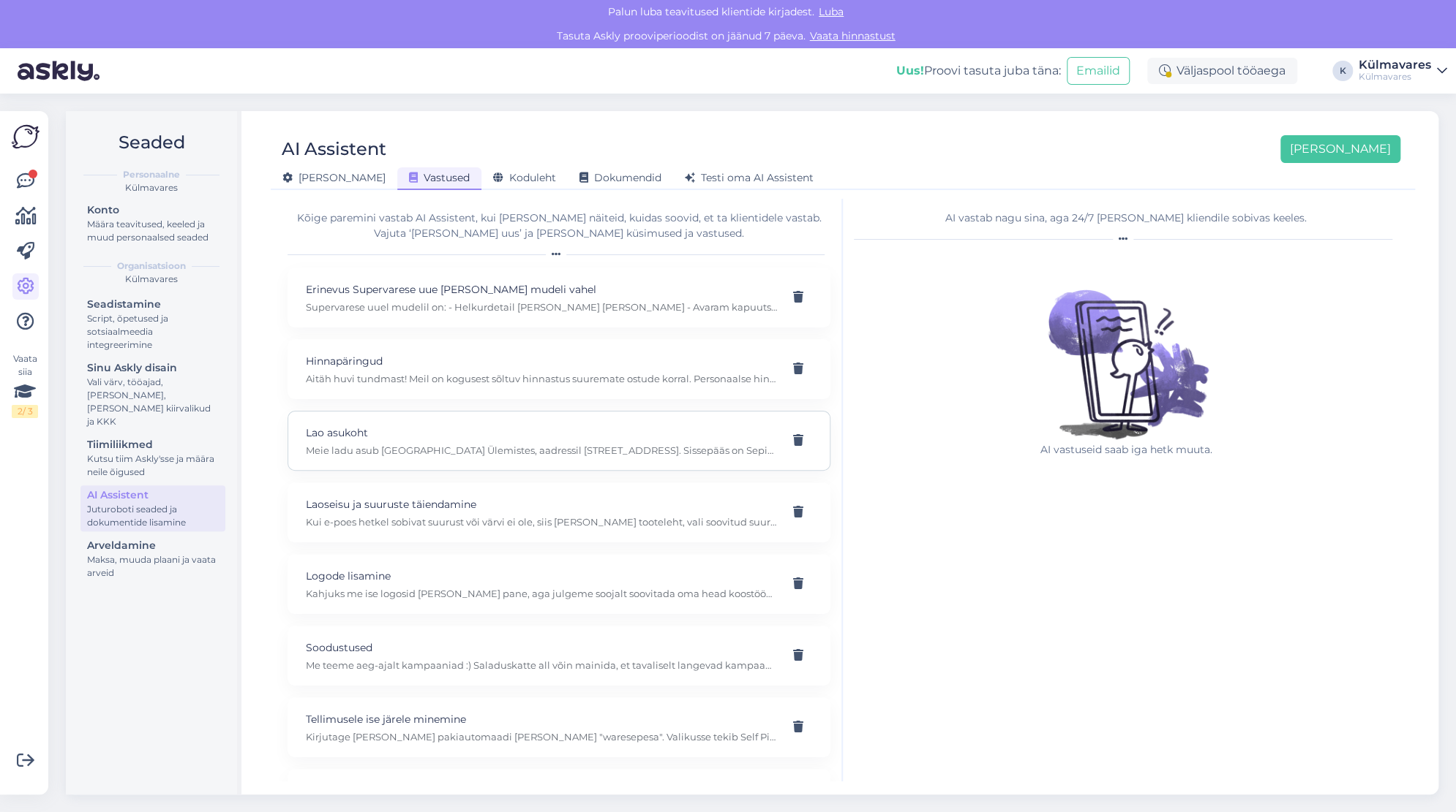
click at [422, 437] on p "Lao asukoht" at bounding box center [541, 433] width 471 height 16
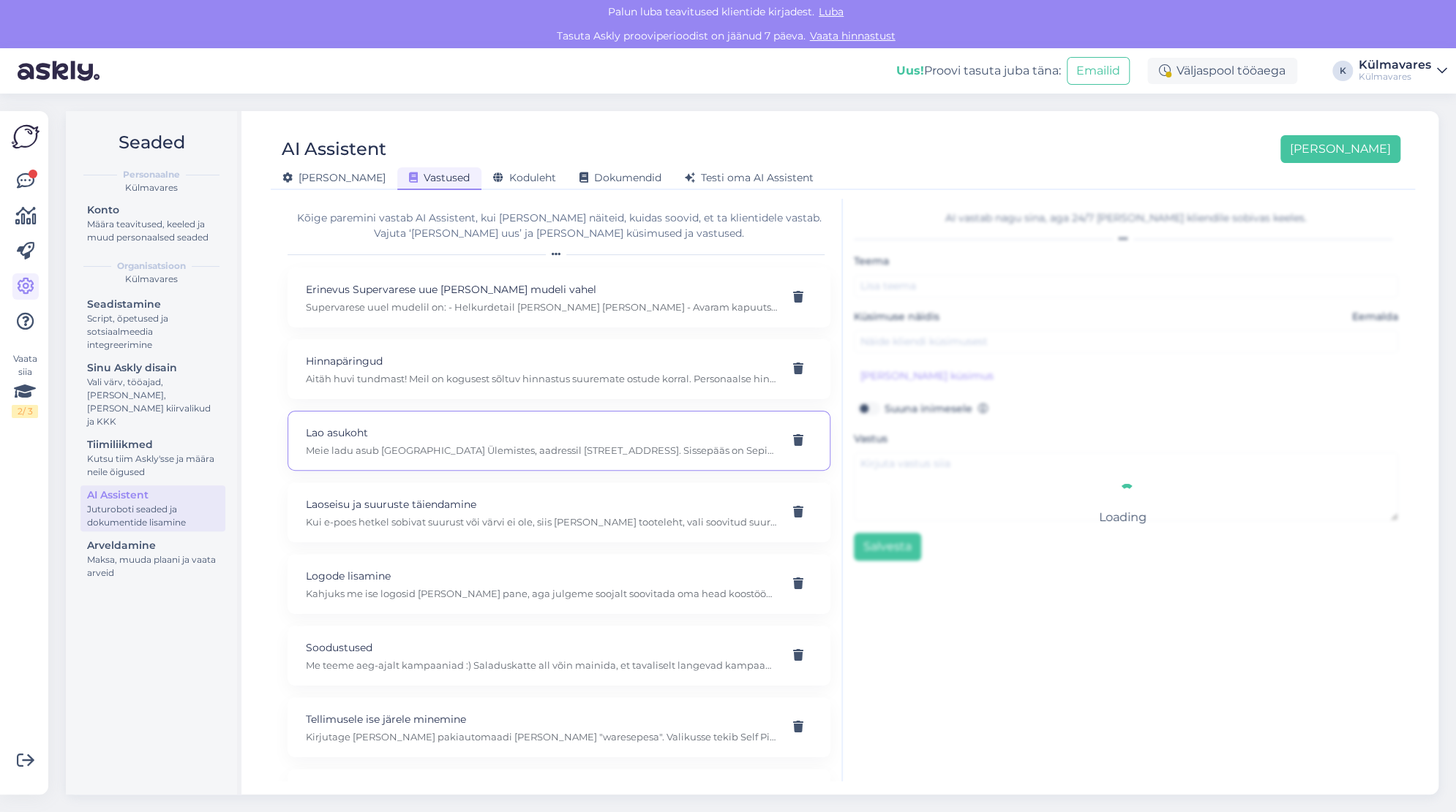
type input "Lao asukoht"
type input "Kus teie ladu asub"
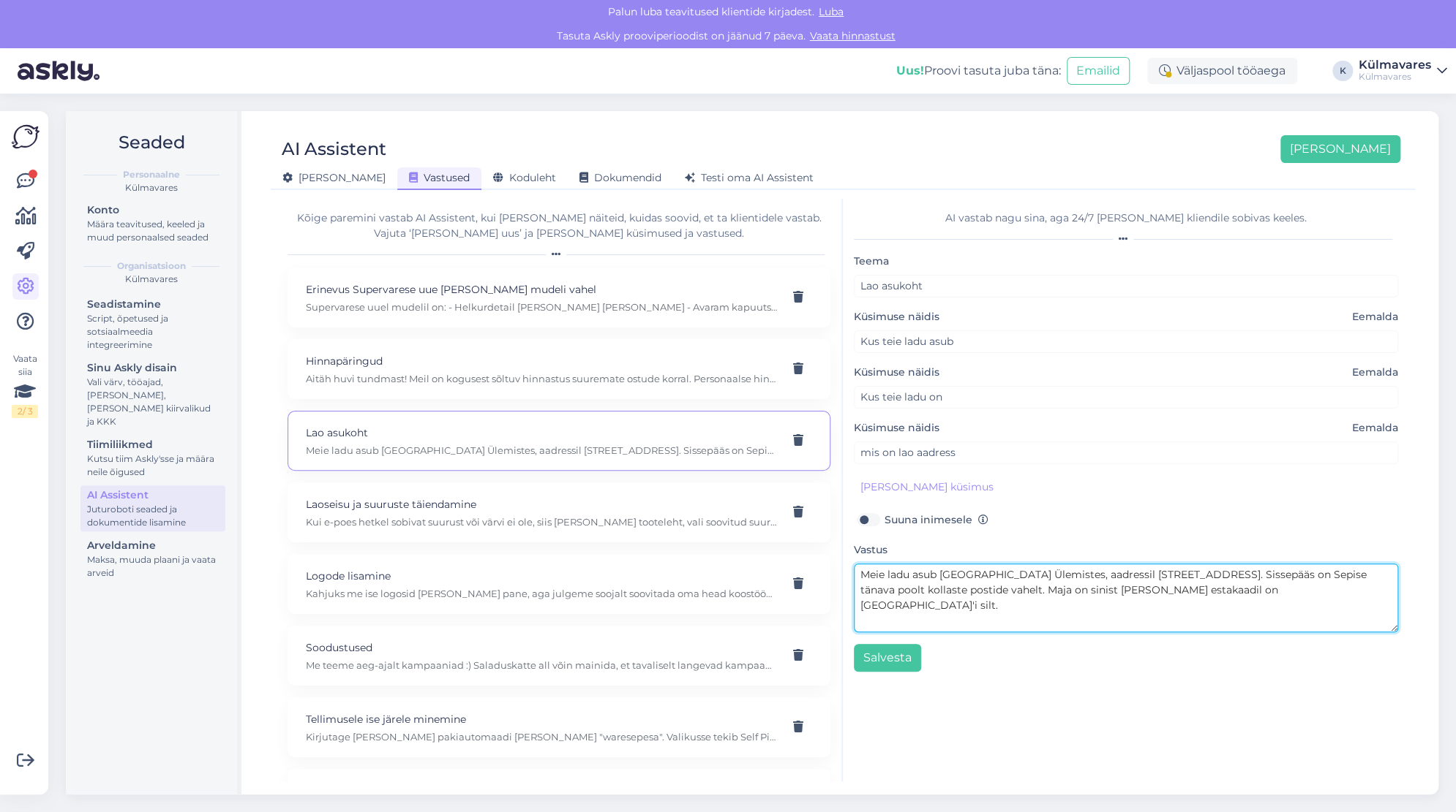
click at [1204, 587] on textarea "Meie ladu asub [GEOGRAPHIC_DATA] Ülemistes, aadressil [STREET_ADDRESS]. Sissepä…" at bounding box center [1126, 598] width 544 height 68
type textarea "Meie ladu asub [GEOGRAPHIC_DATA] Ülemistes, aadressil [STREET_ADDRESS]. Sissepä…"
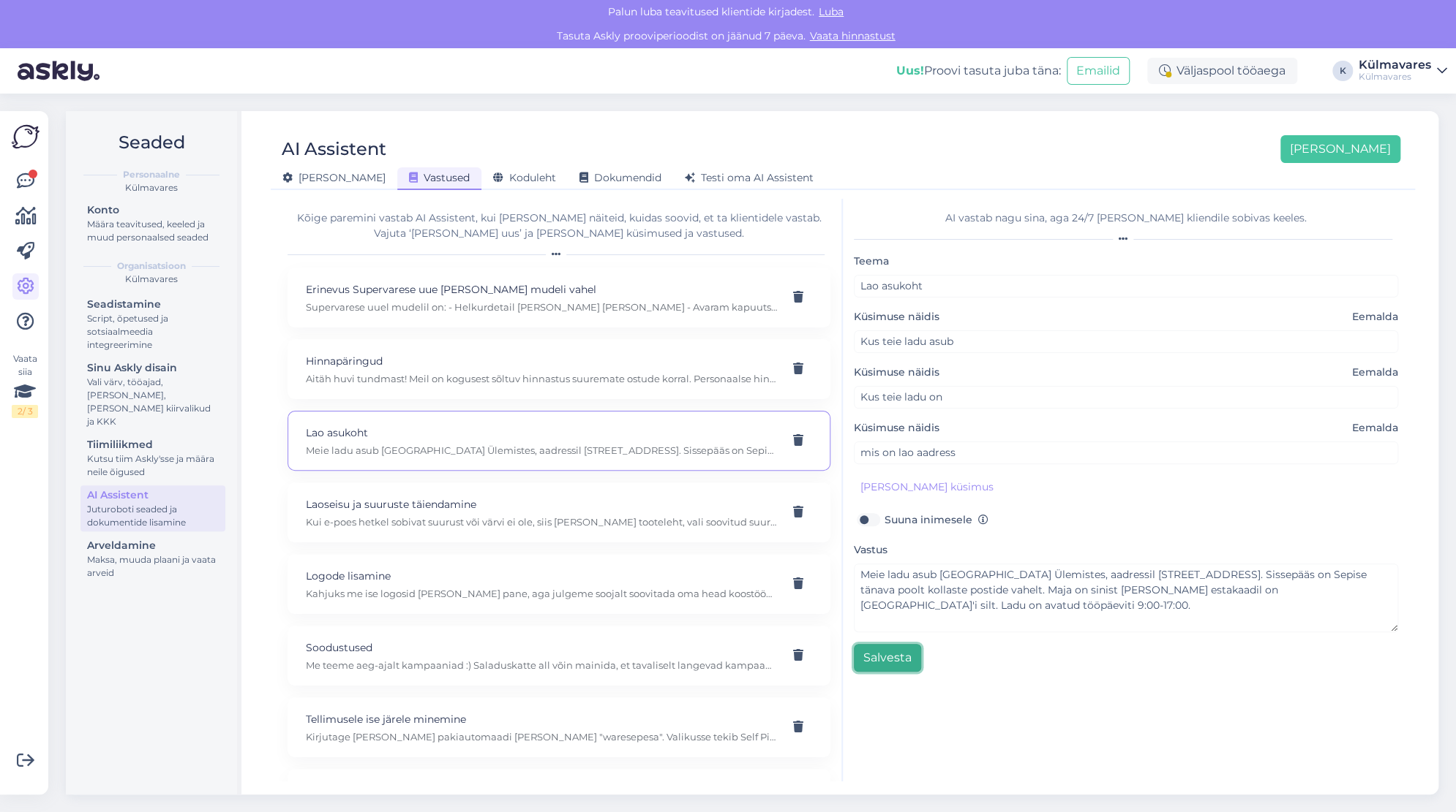
click at [896, 651] on button "Salvesta" at bounding box center [887, 658] width 68 height 28
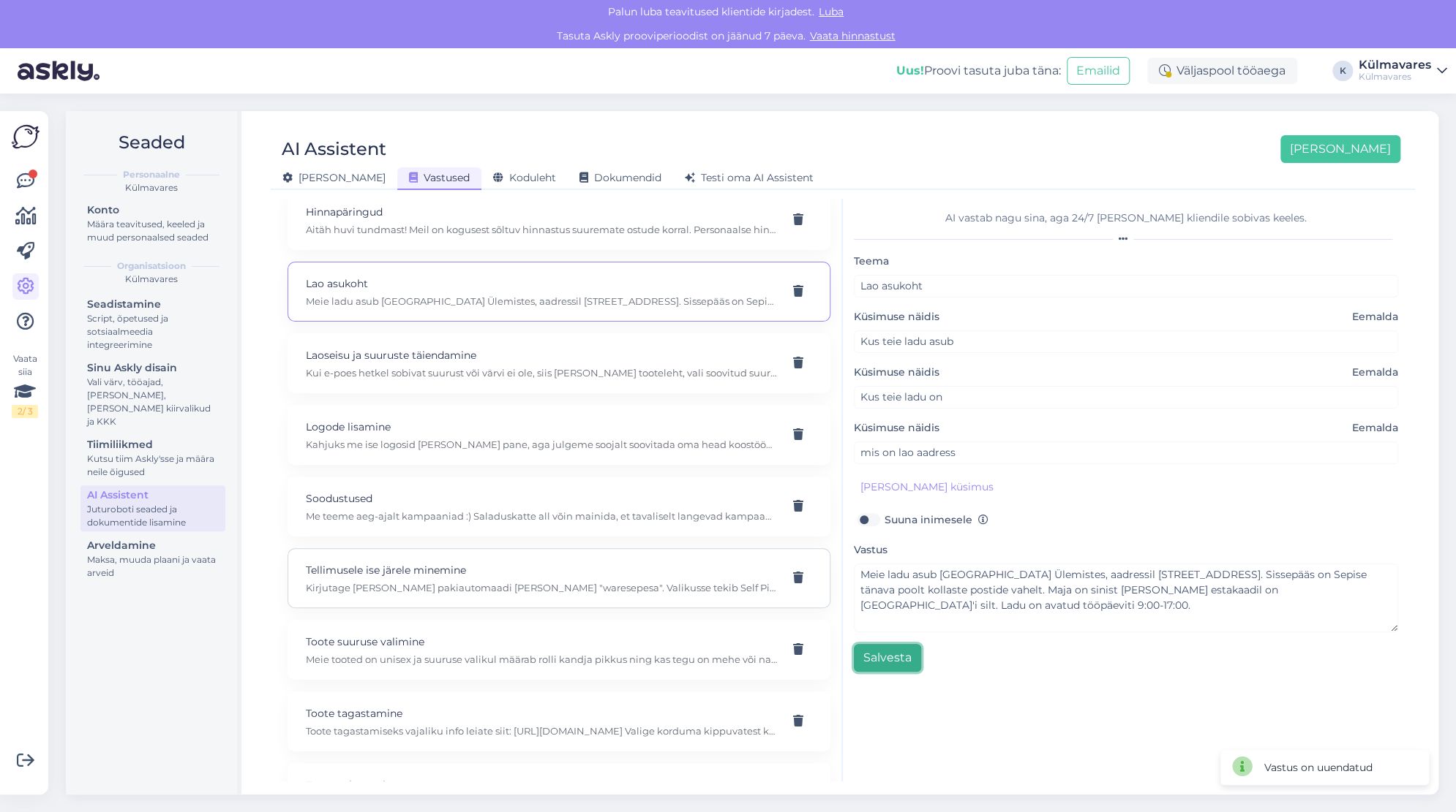
scroll to position [151, 0]
click at [422, 580] on p "Kirjutage [PERSON_NAME] pakiautomaadi [PERSON_NAME] "waresepesa". Valikusse tek…" at bounding box center [541, 586] width 471 height 13
type input "Tellimusele ise järele minemine"
type input "kas saan kaubale ise järgi minna"
type textarea "Kirjutage [PERSON_NAME] pakiautomaadi [PERSON_NAME] "waresepesa". Valikusse tek…"
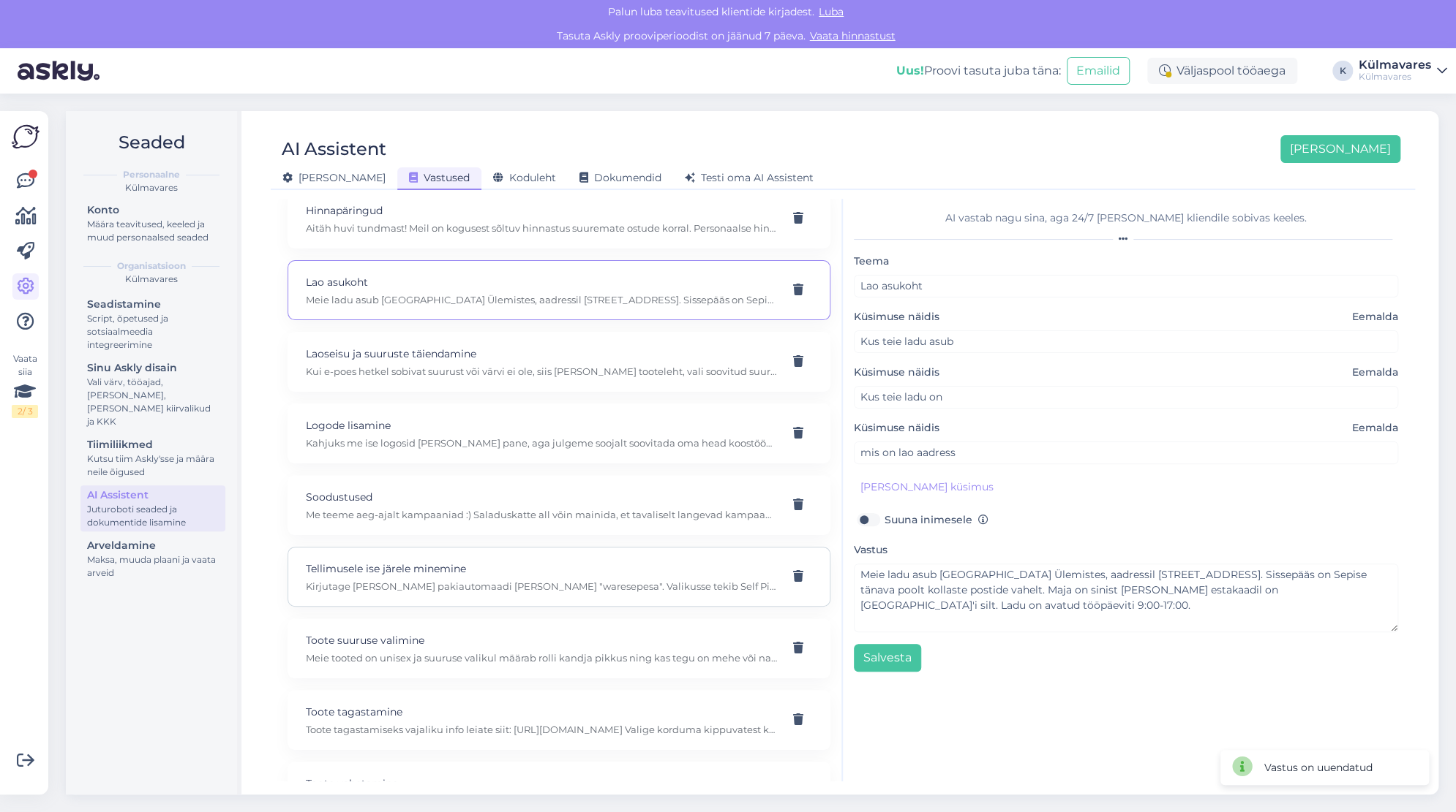
type input "kas saan tellimusele ise järele minna"
type input "kas teil self pickup on võimalik"
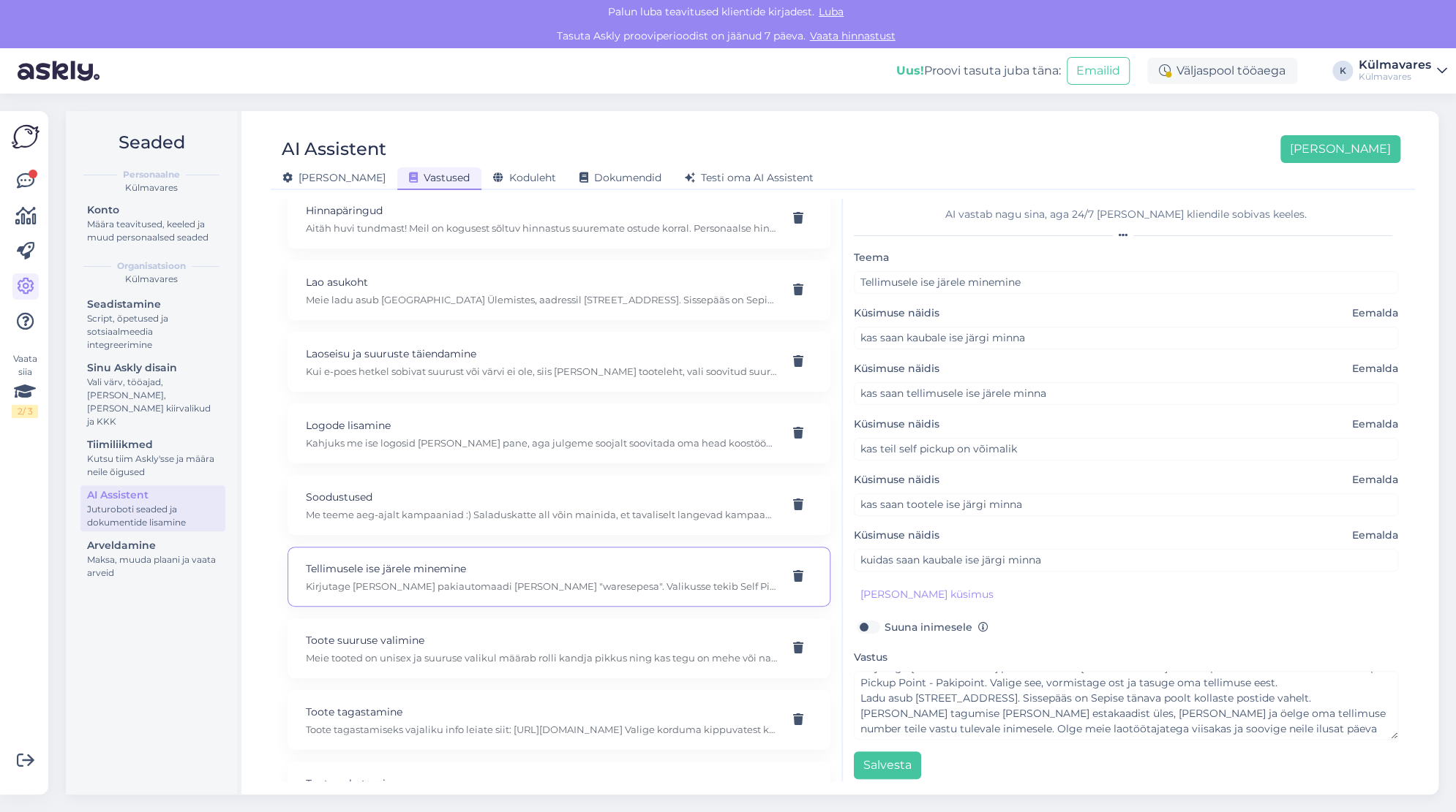
scroll to position [10, 0]
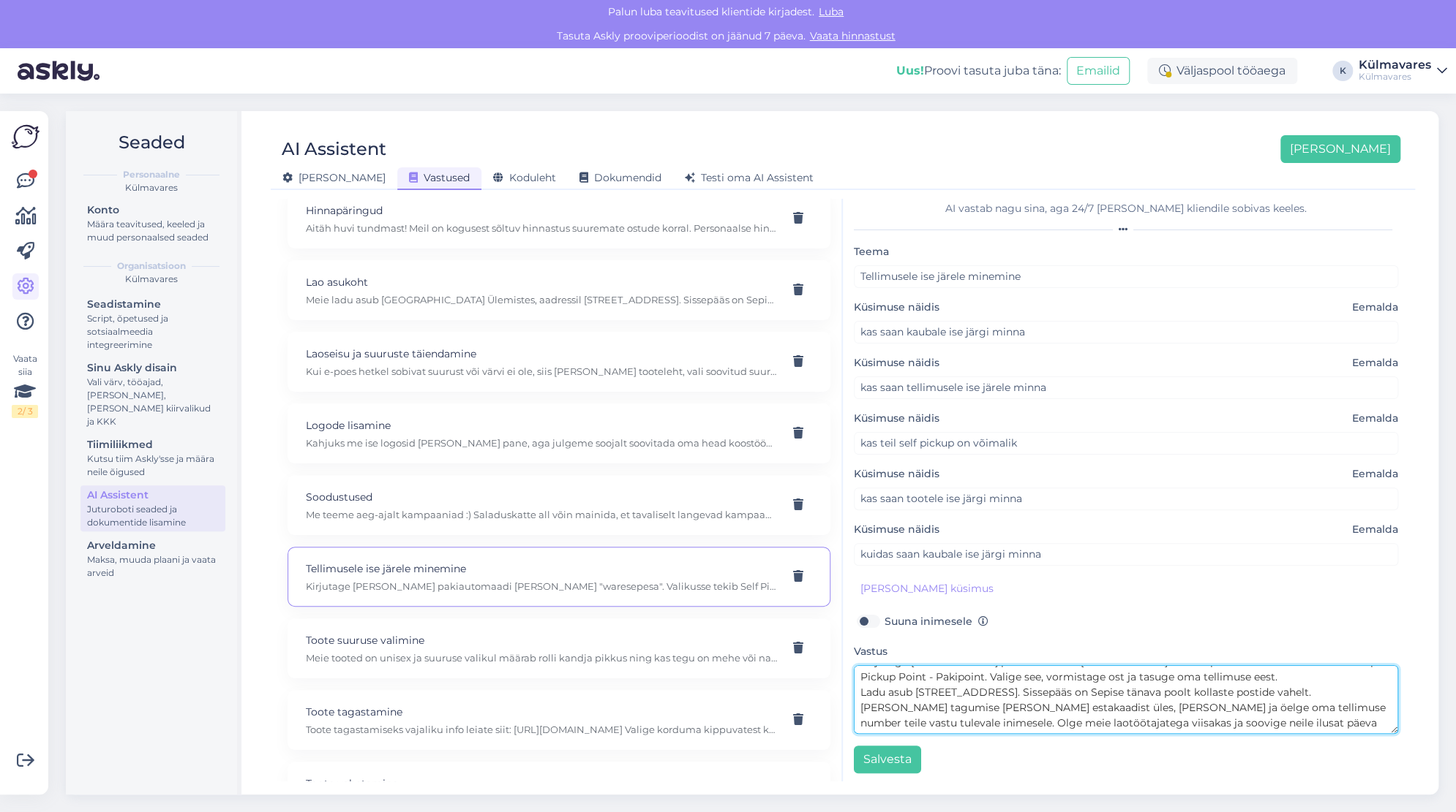
click at [1302, 719] on textarea "Kirjutage [PERSON_NAME] pakiautomaadi [PERSON_NAME] "waresepesa". Valikusse tek…" at bounding box center [1126, 700] width 544 height 68
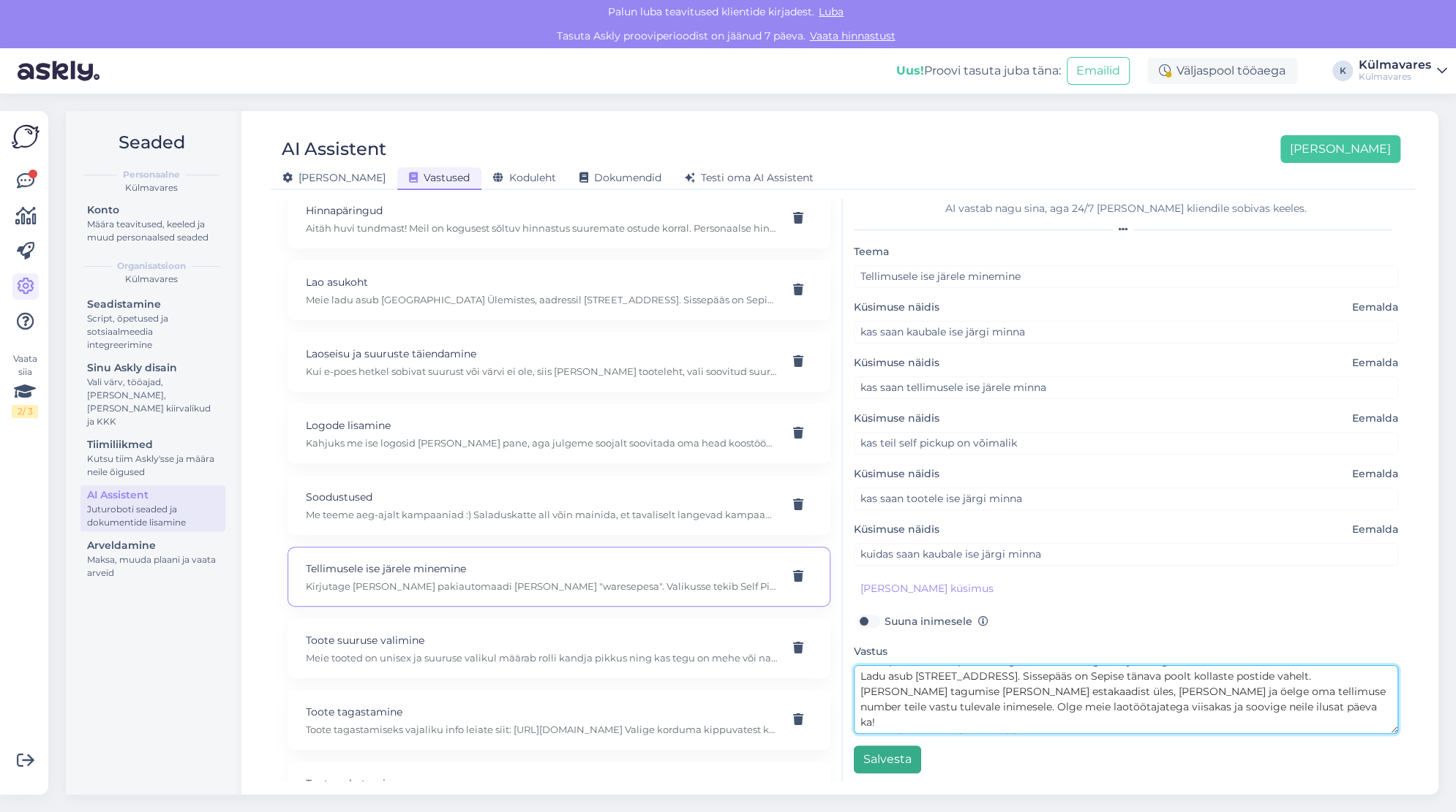
type textarea "Kirjutage [PERSON_NAME] pakiautomaadi [PERSON_NAME] "waresepesa". Valikusse tek…"
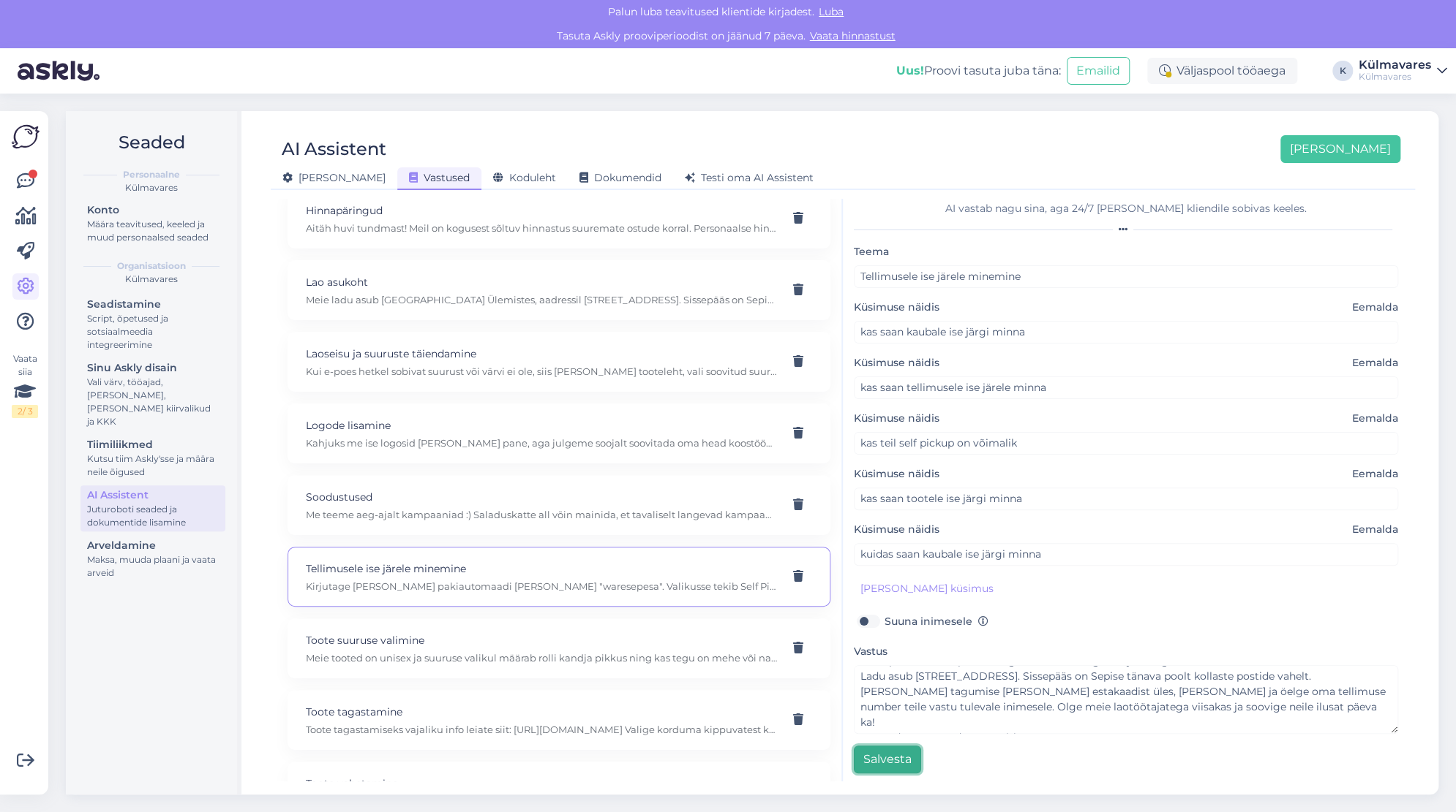
click at [884, 759] on button "Salvesta" at bounding box center [887, 760] width 68 height 28
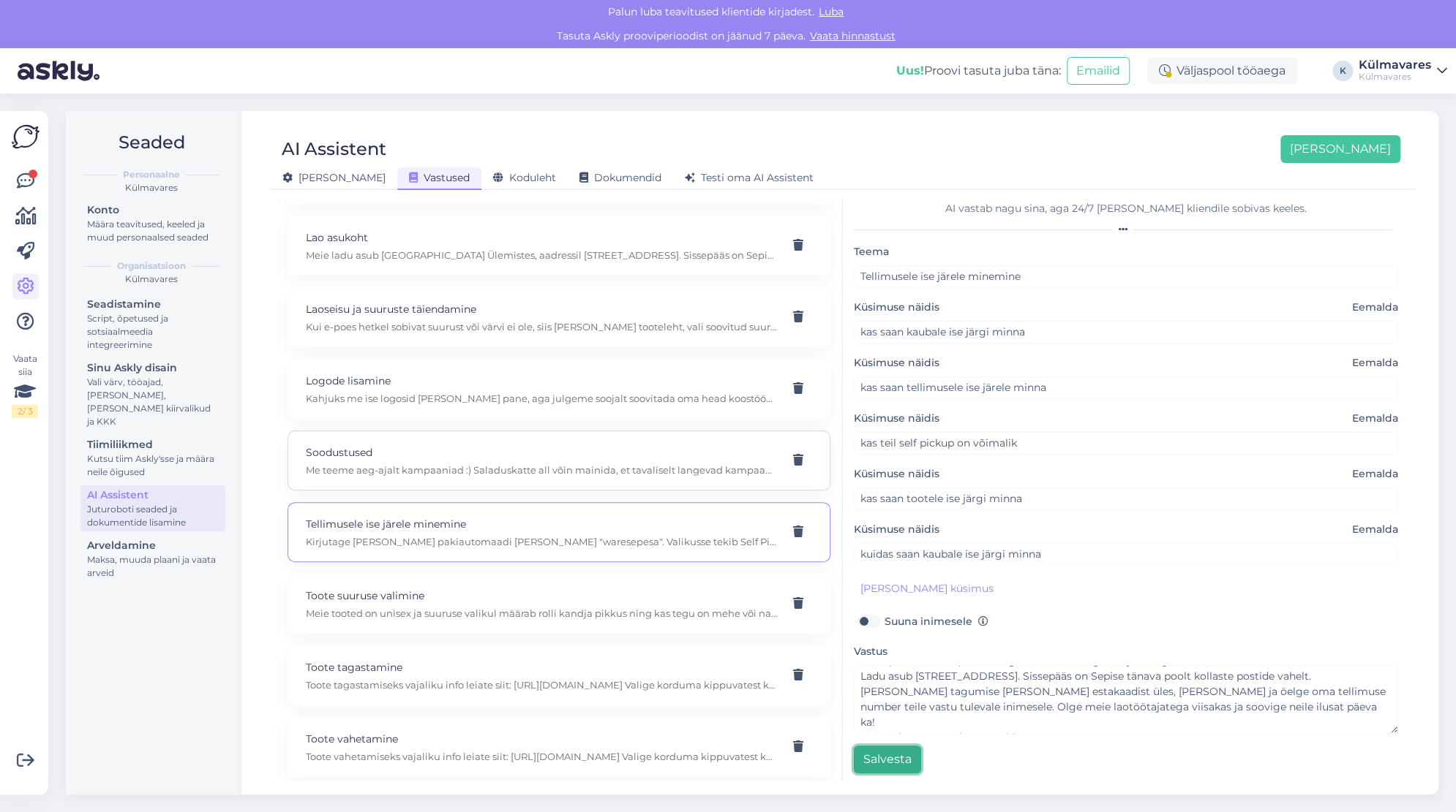
scroll to position [199, 0]
click at [20, 176] on icon at bounding box center [25, 182] width 18 height 18
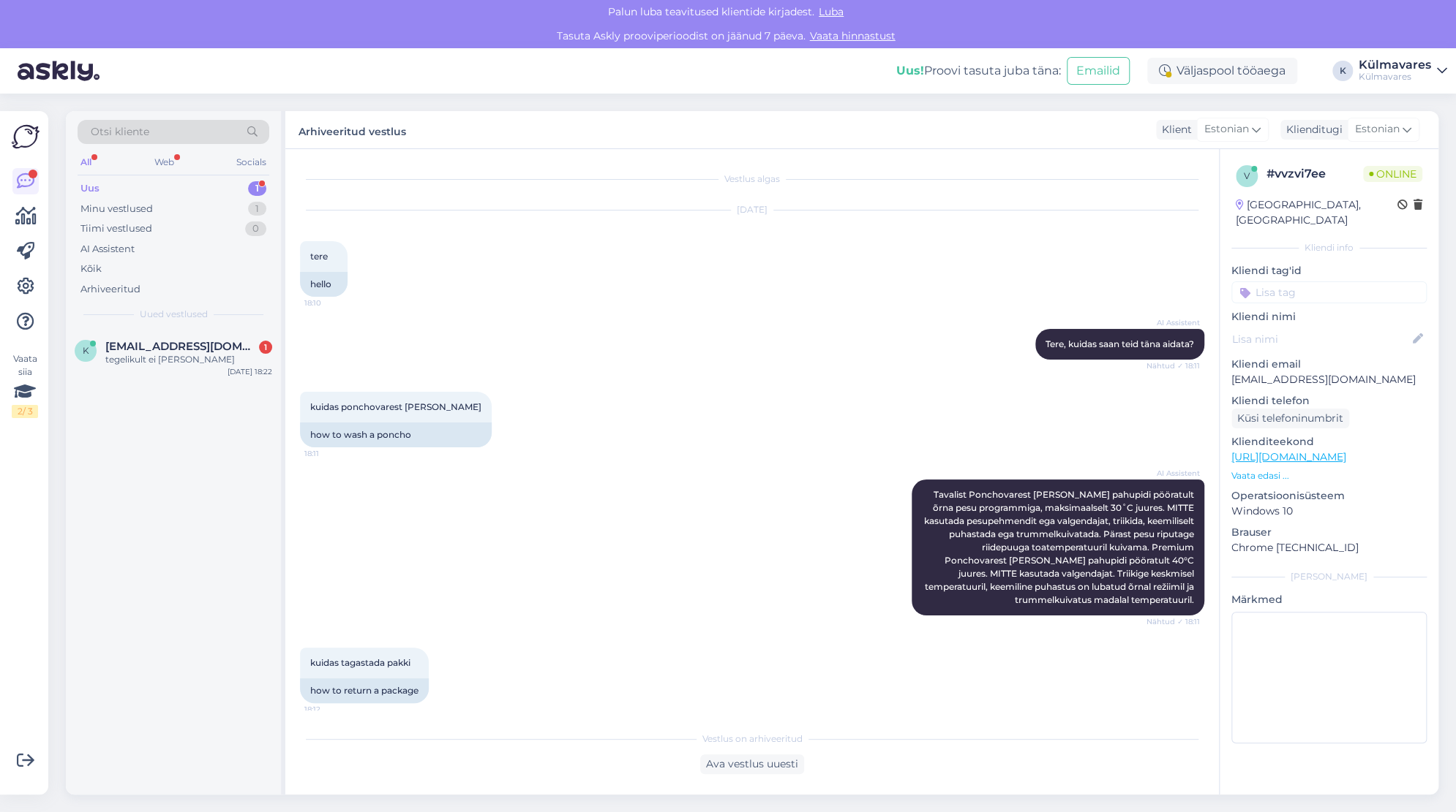
scroll to position [1052, 0]
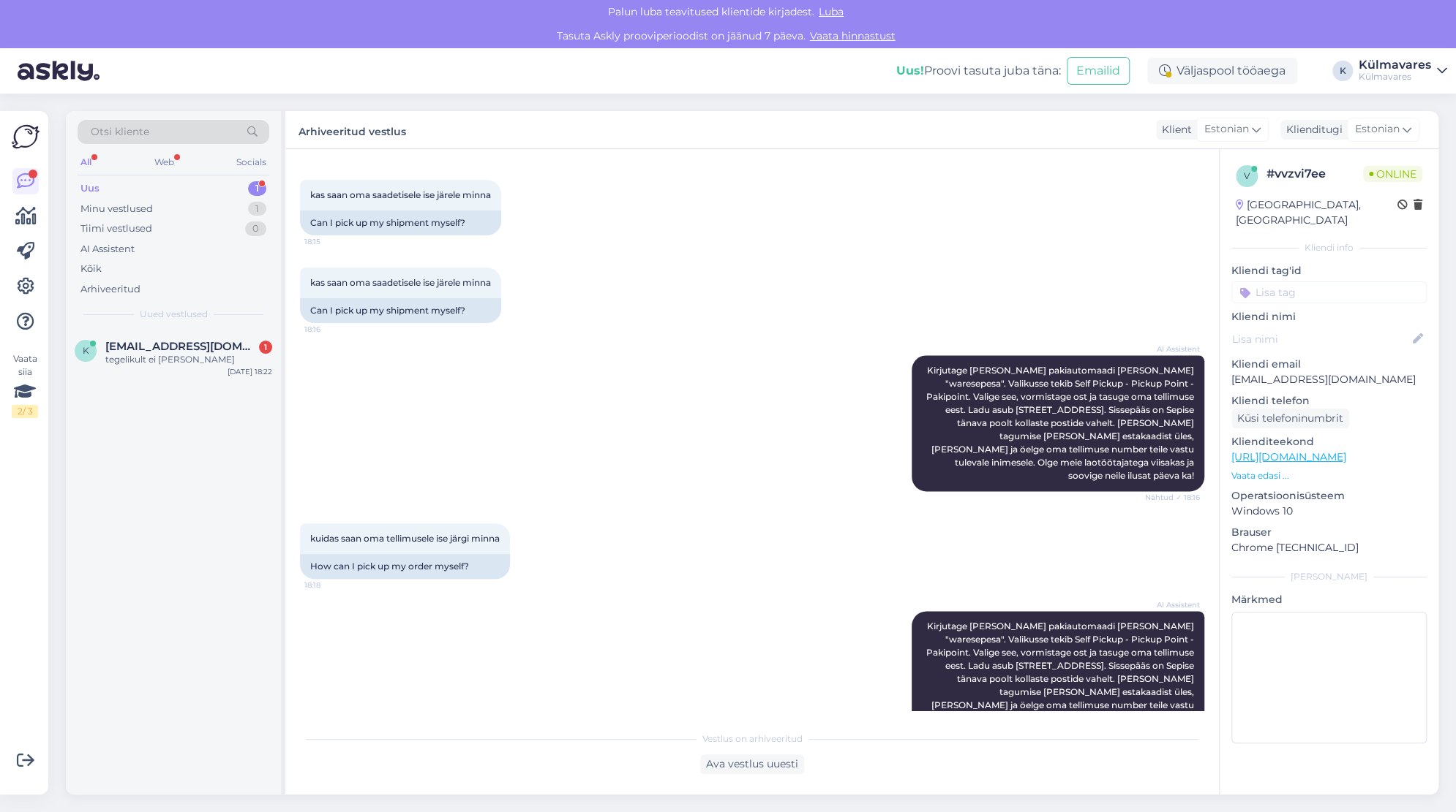
click at [155, 184] on div "Uus 1" at bounding box center [173, 188] width 191 height 20
click at [169, 210] on div "Minu vestlused 1" at bounding box center [173, 209] width 191 height 20
click at [177, 184] on div "Uus 1" at bounding box center [173, 188] width 191 height 20
click at [182, 356] on div "tegelikult ei [PERSON_NAME]" at bounding box center [189, 359] width 167 height 13
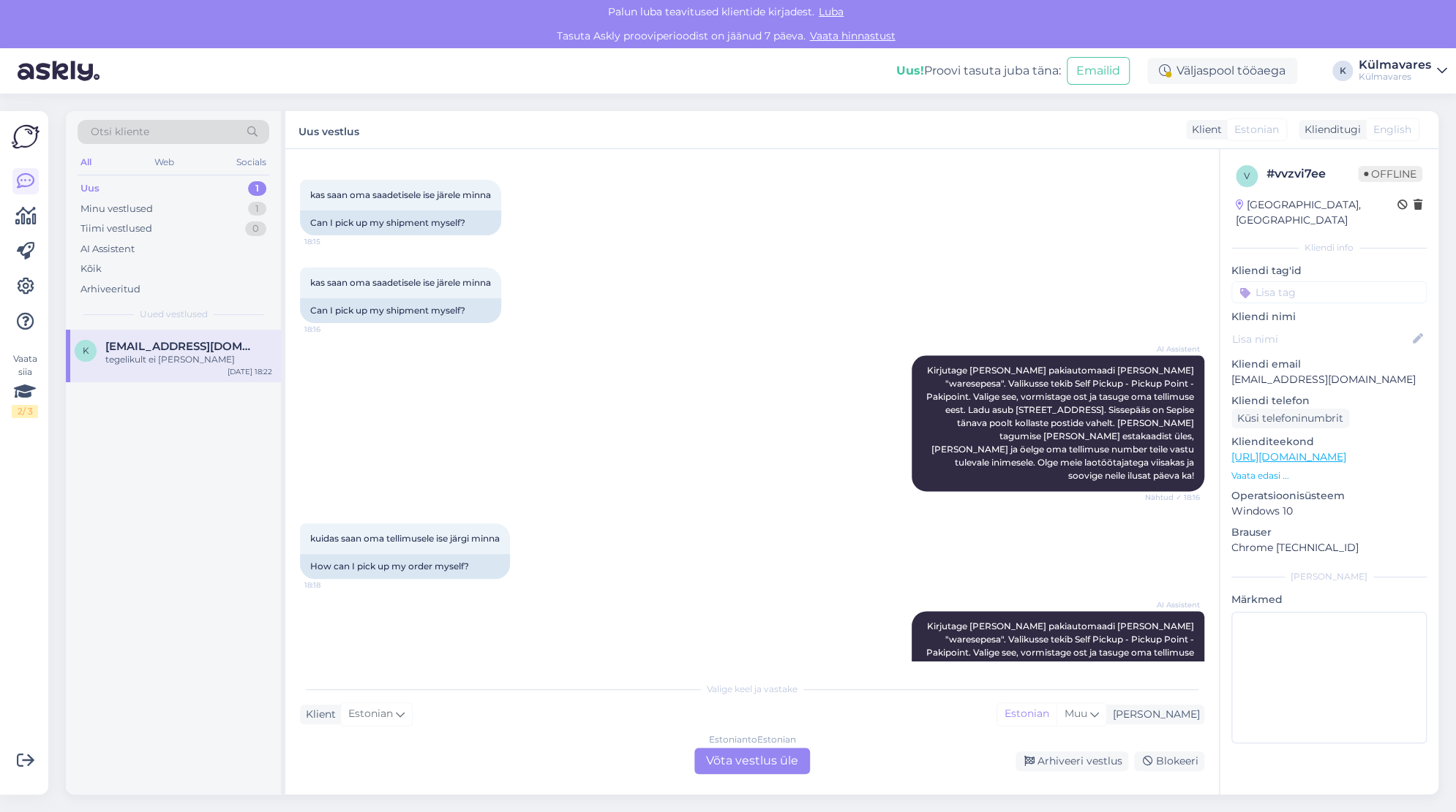
scroll to position [2387, 0]
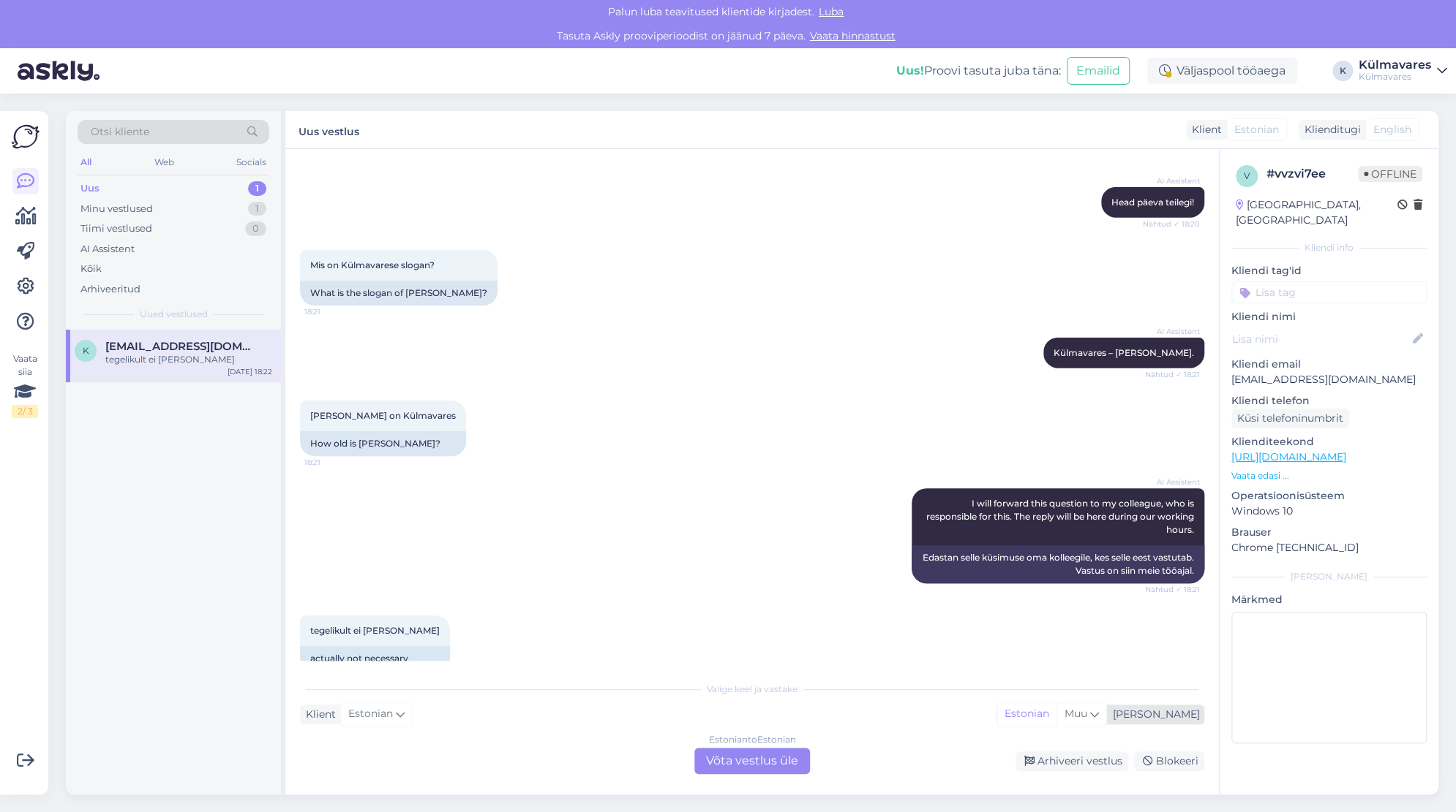
click at [1193, 712] on div "[PERSON_NAME]" at bounding box center [1153, 715] width 93 height 15
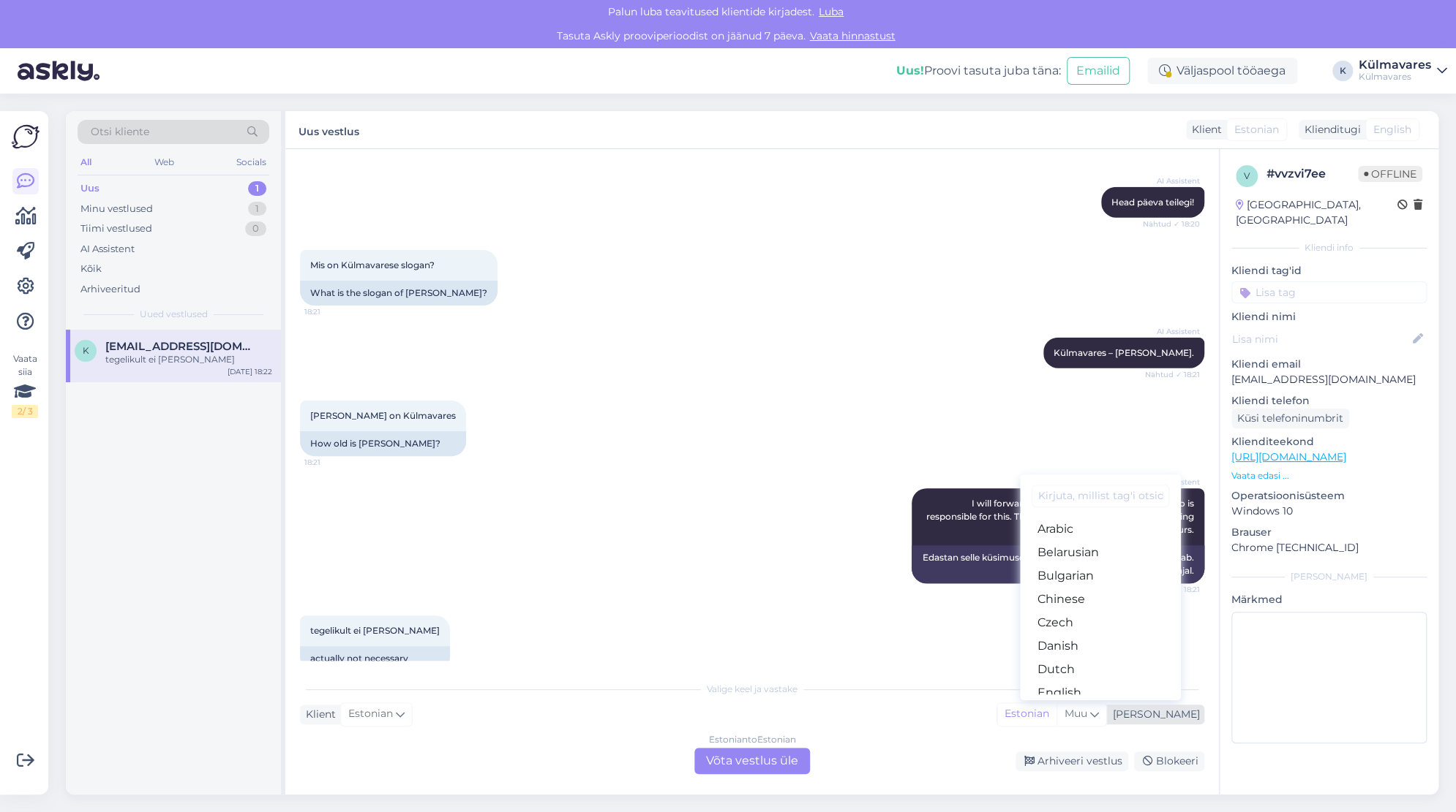
click at [1193, 713] on div "[PERSON_NAME]" at bounding box center [1153, 715] width 93 height 15
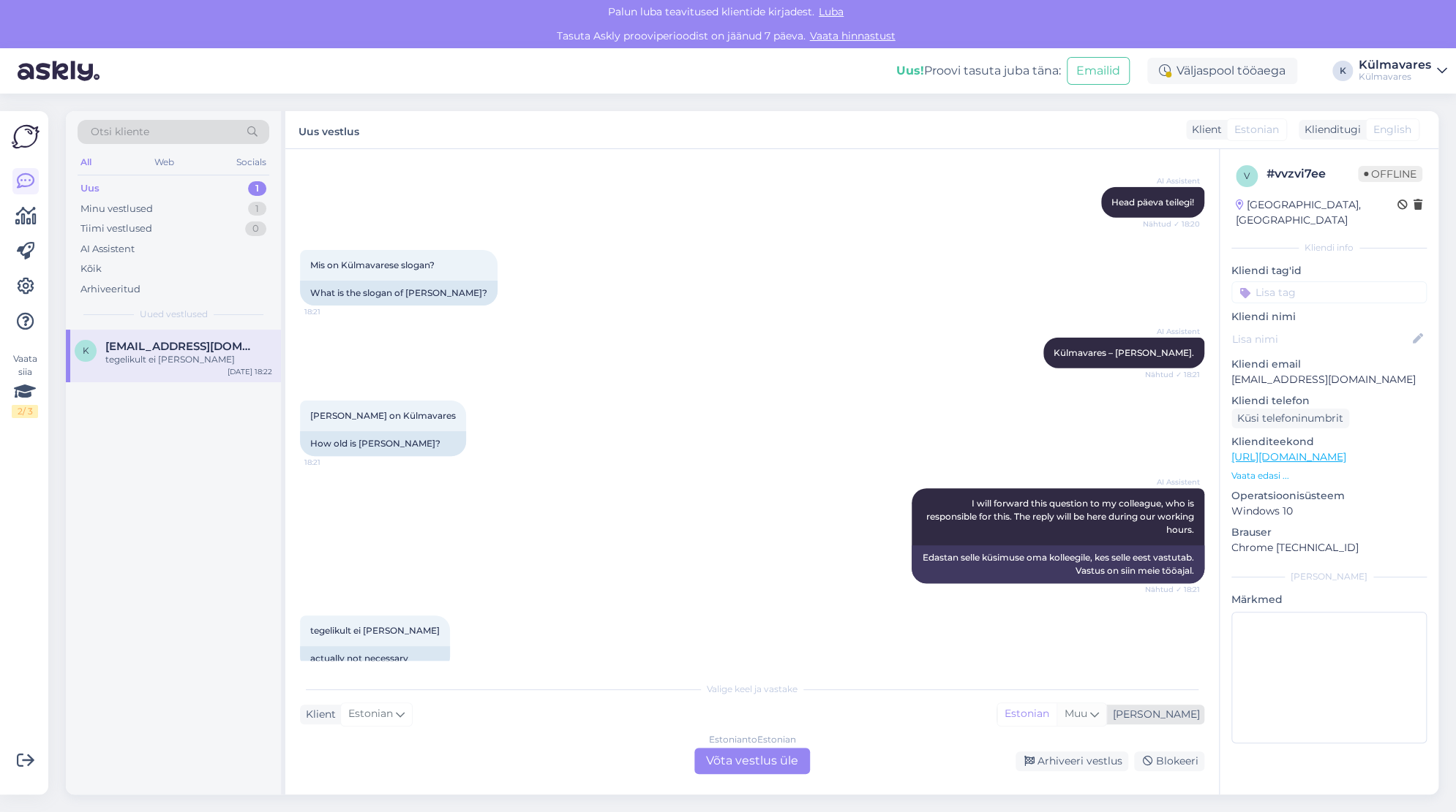
click at [1106, 714] on div "Muu" at bounding box center [1081, 714] width 50 height 22
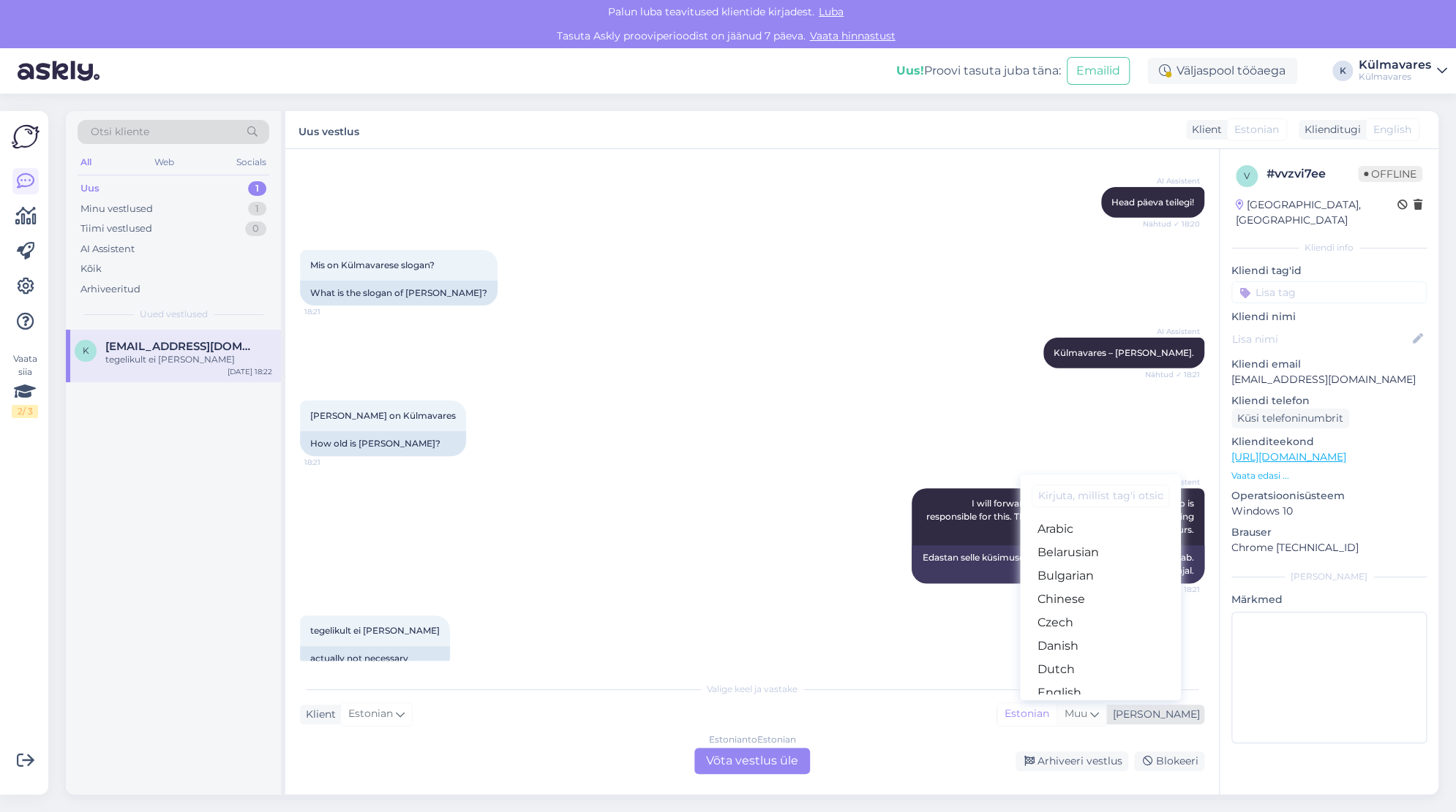
click at [1106, 714] on div "Muu" at bounding box center [1081, 714] width 50 height 22
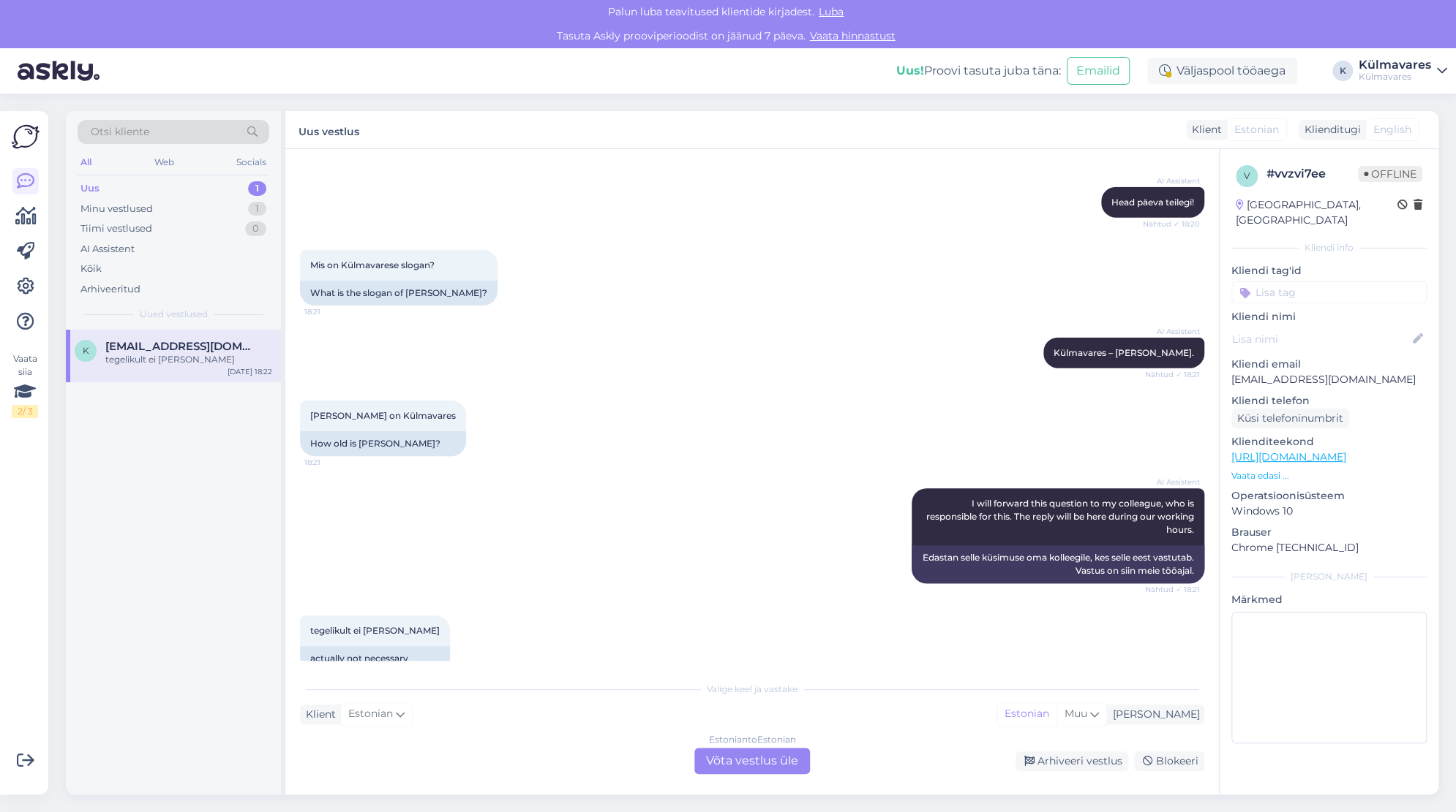
click at [1381, 126] on span "English" at bounding box center [1392, 129] width 38 height 15
click at [1087, 713] on span "Muu" at bounding box center [1076, 714] width 23 height 13
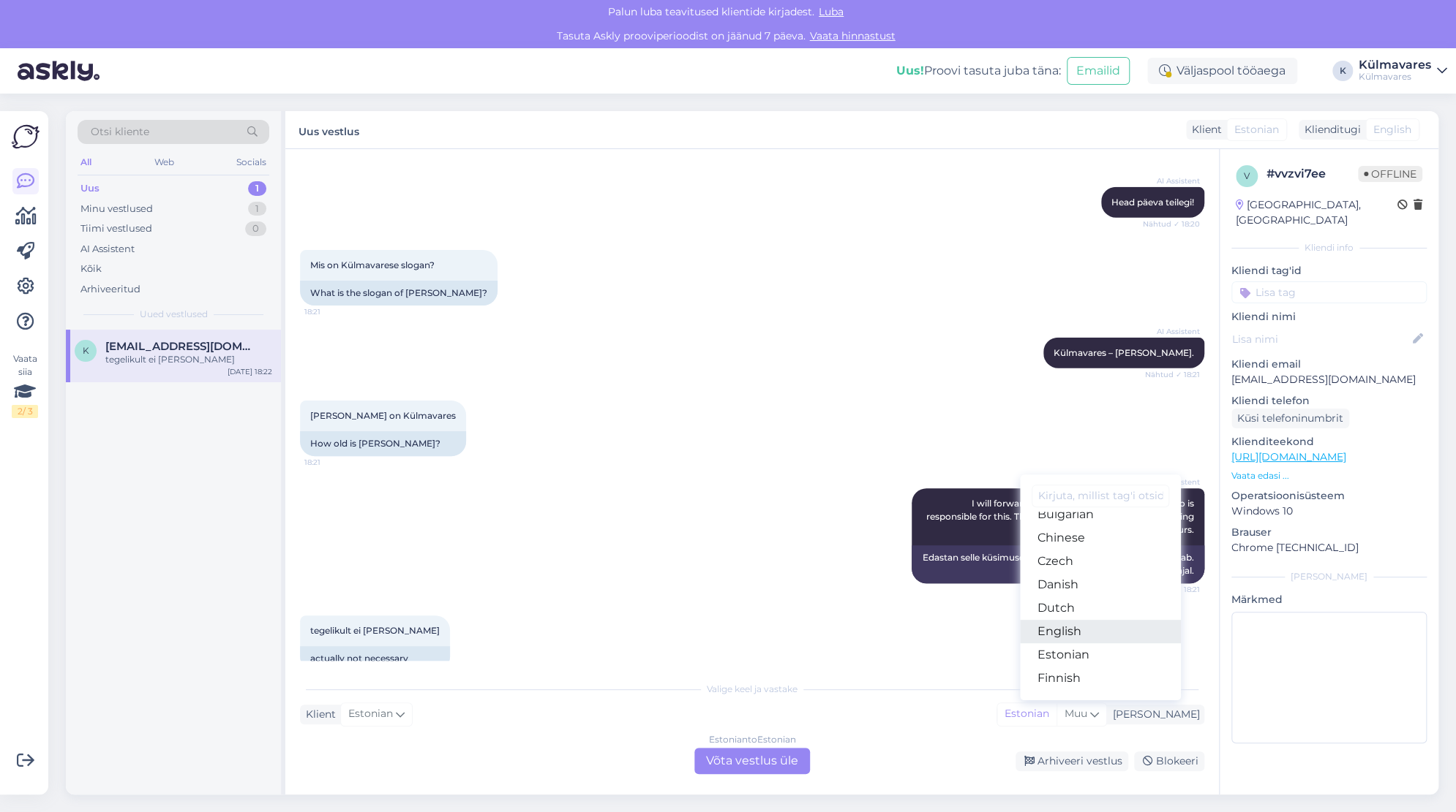
scroll to position [63, 0]
click at [1114, 630] on link "English" at bounding box center [1099, 630] width 161 height 24
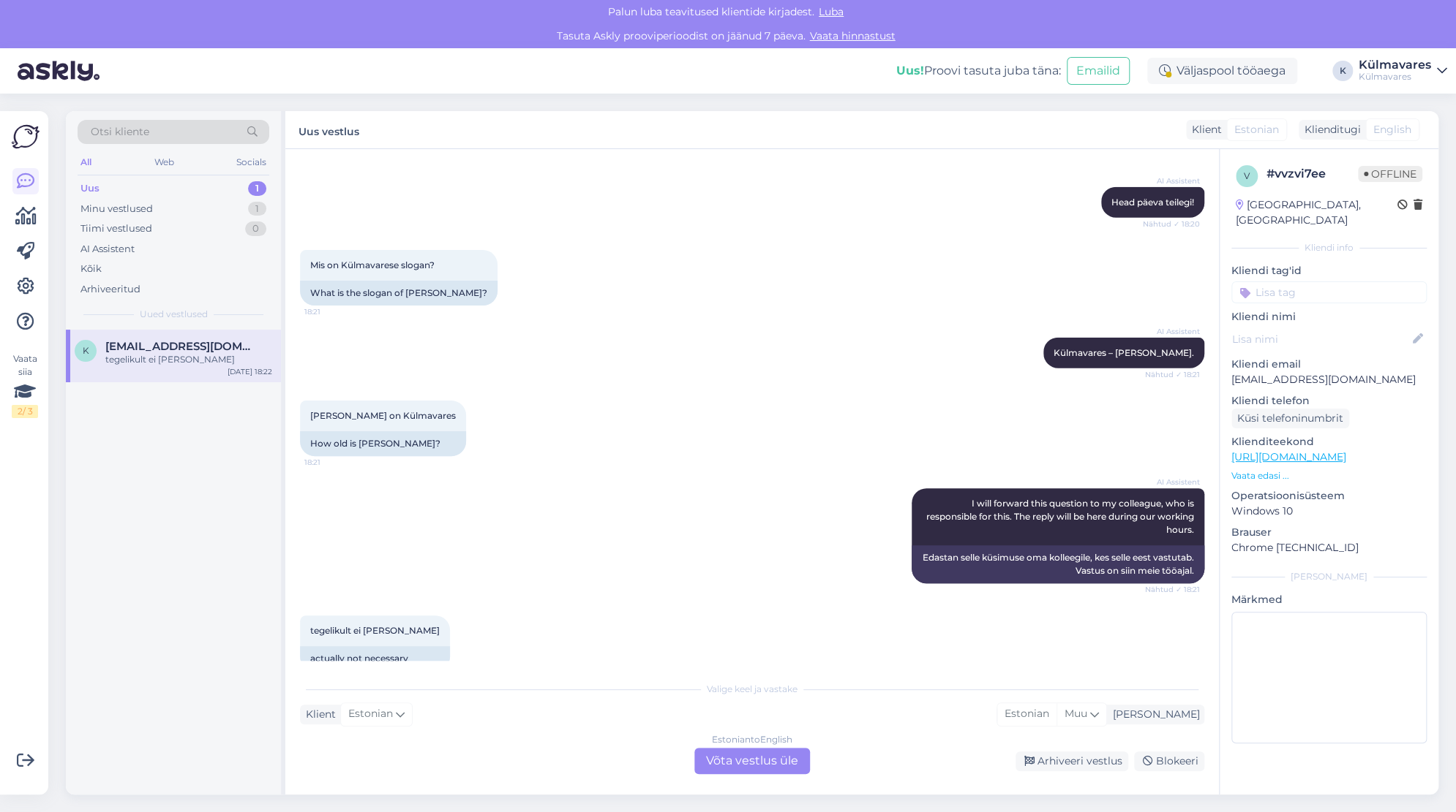
click at [790, 760] on div "Estonian to English Võta vestlus üle" at bounding box center [753, 761] width 116 height 26
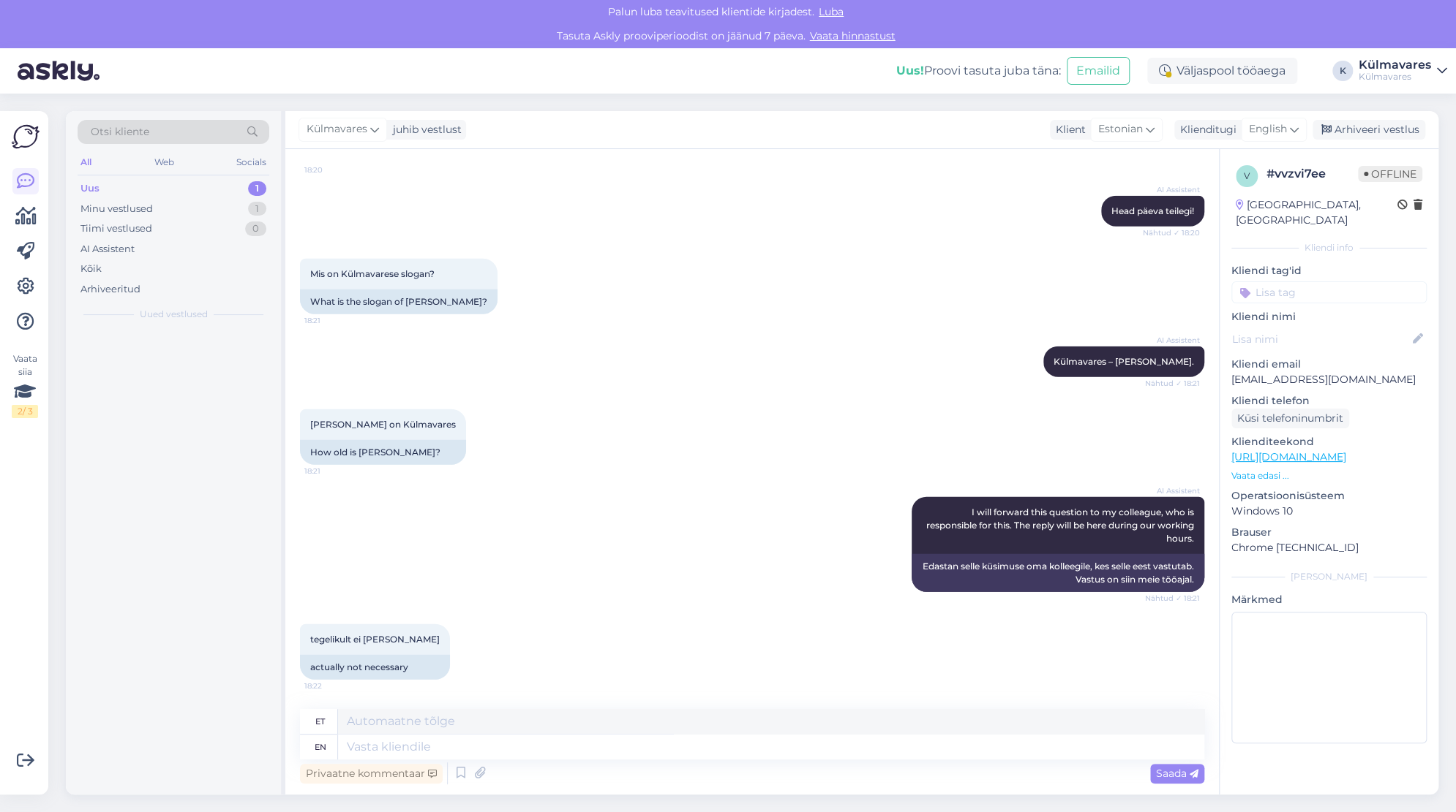
scroll to position [2351, 0]
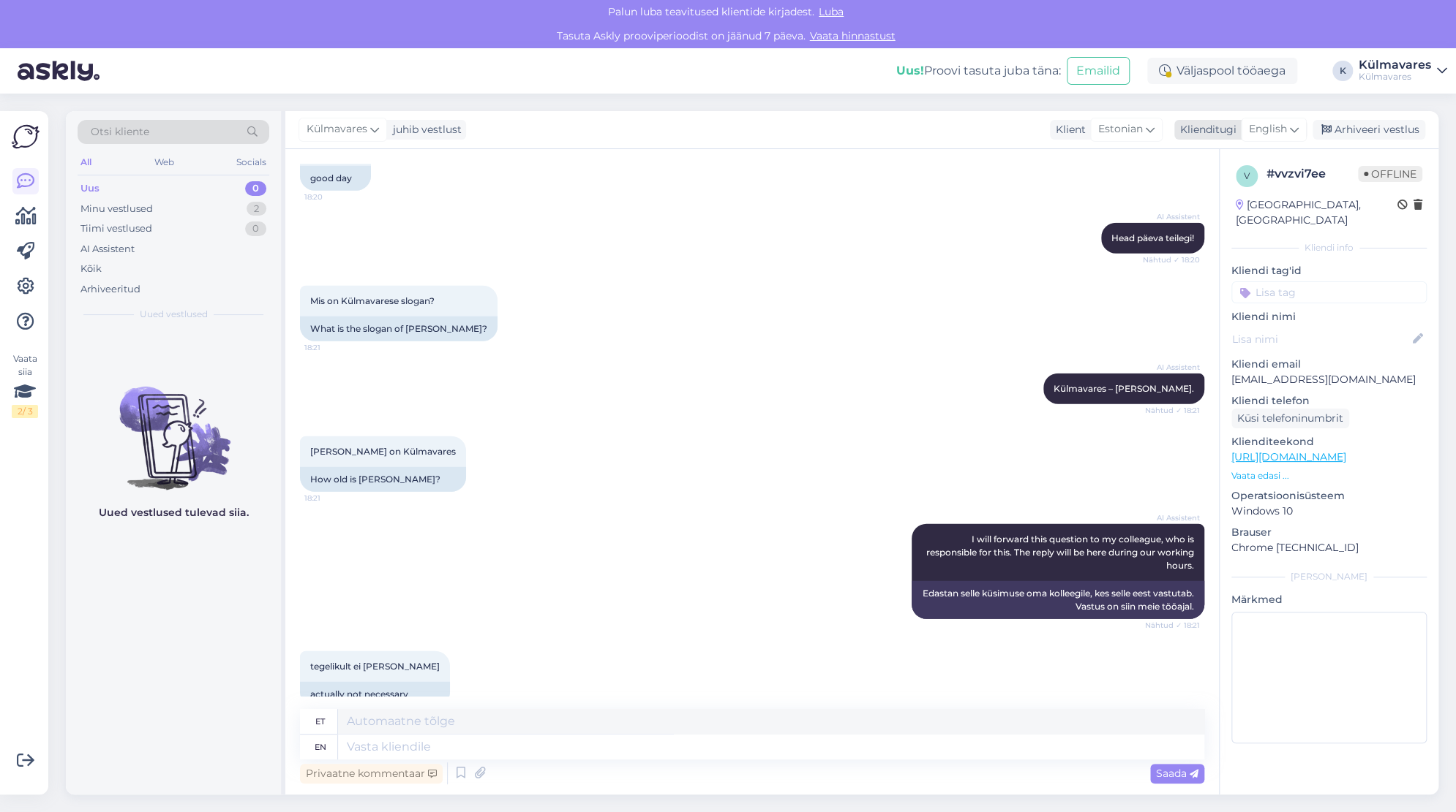
click at [1289, 125] on div "English" at bounding box center [1273, 129] width 66 height 24
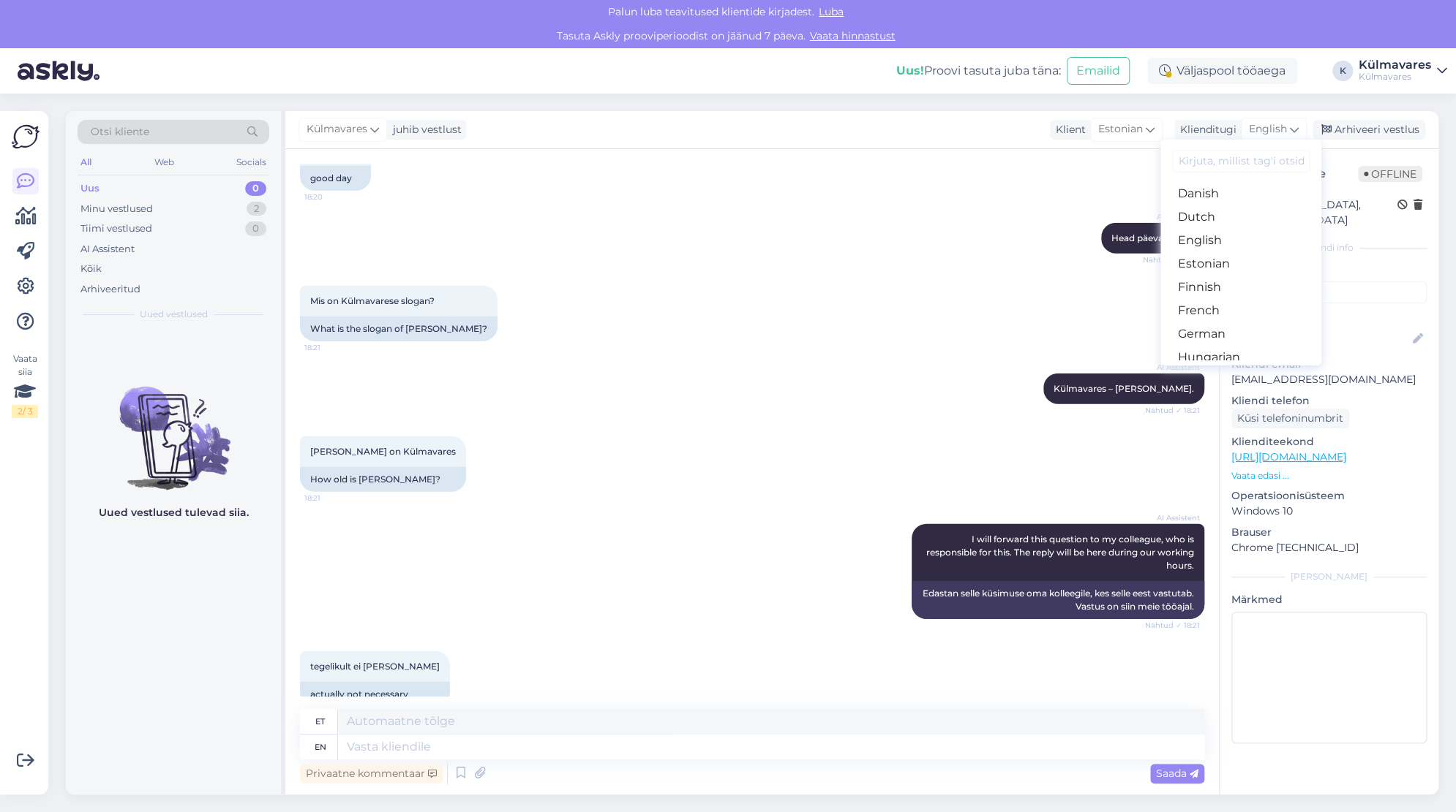
scroll to position [119, 0]
click at [1226, 259] on link "Estonian" at bounding box center [1240, 262] width 161 height 24
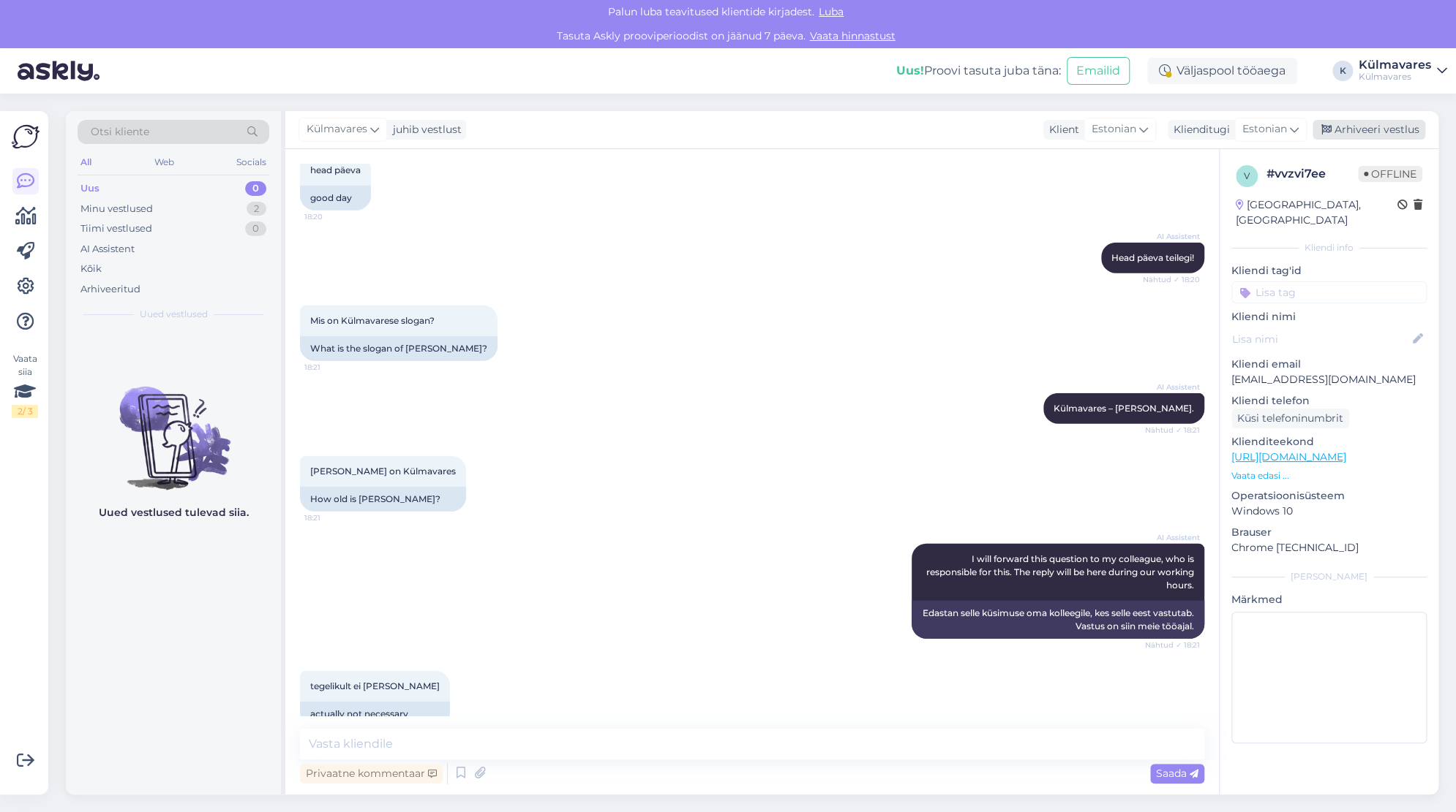
click at [1364, 128] on div "Arhiveeri vestlus" at bounding box center [1368, 130] width 112 height 19
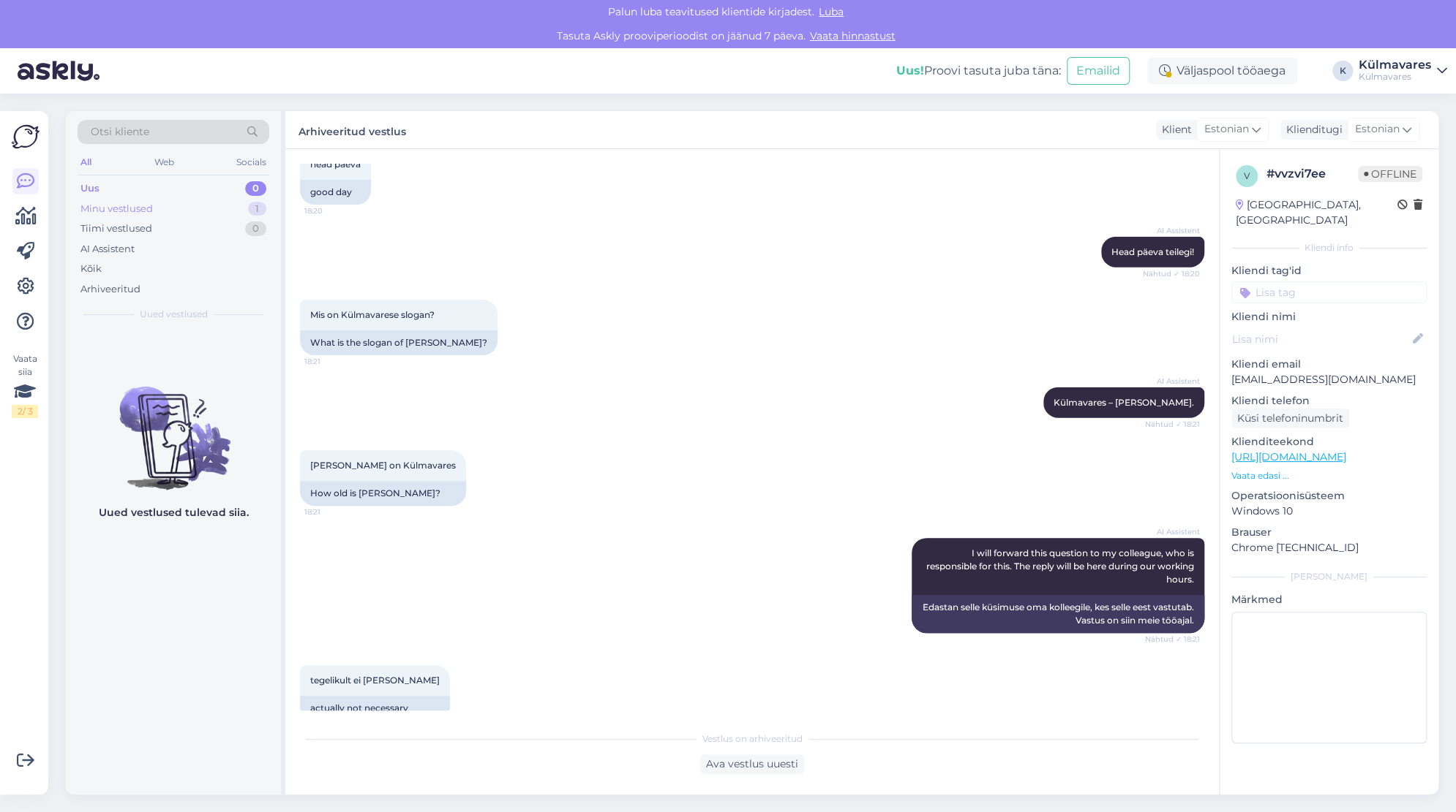
click at [138, 209] on div "Minu vestlused" at bounding box center [117, 209] width 72 height 15
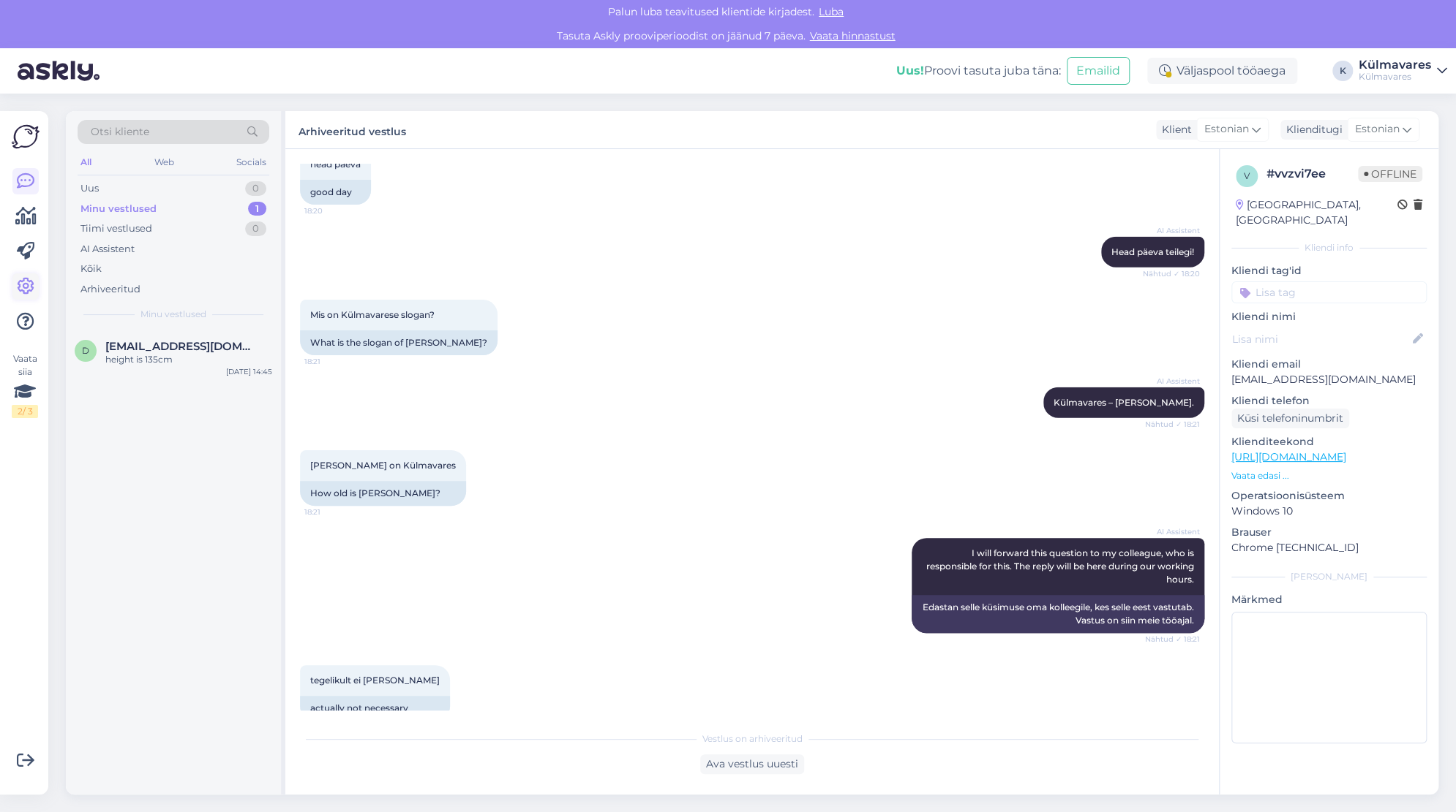
click at [26, 289] on icon at bounding box center [25, 287] width 18 height 18
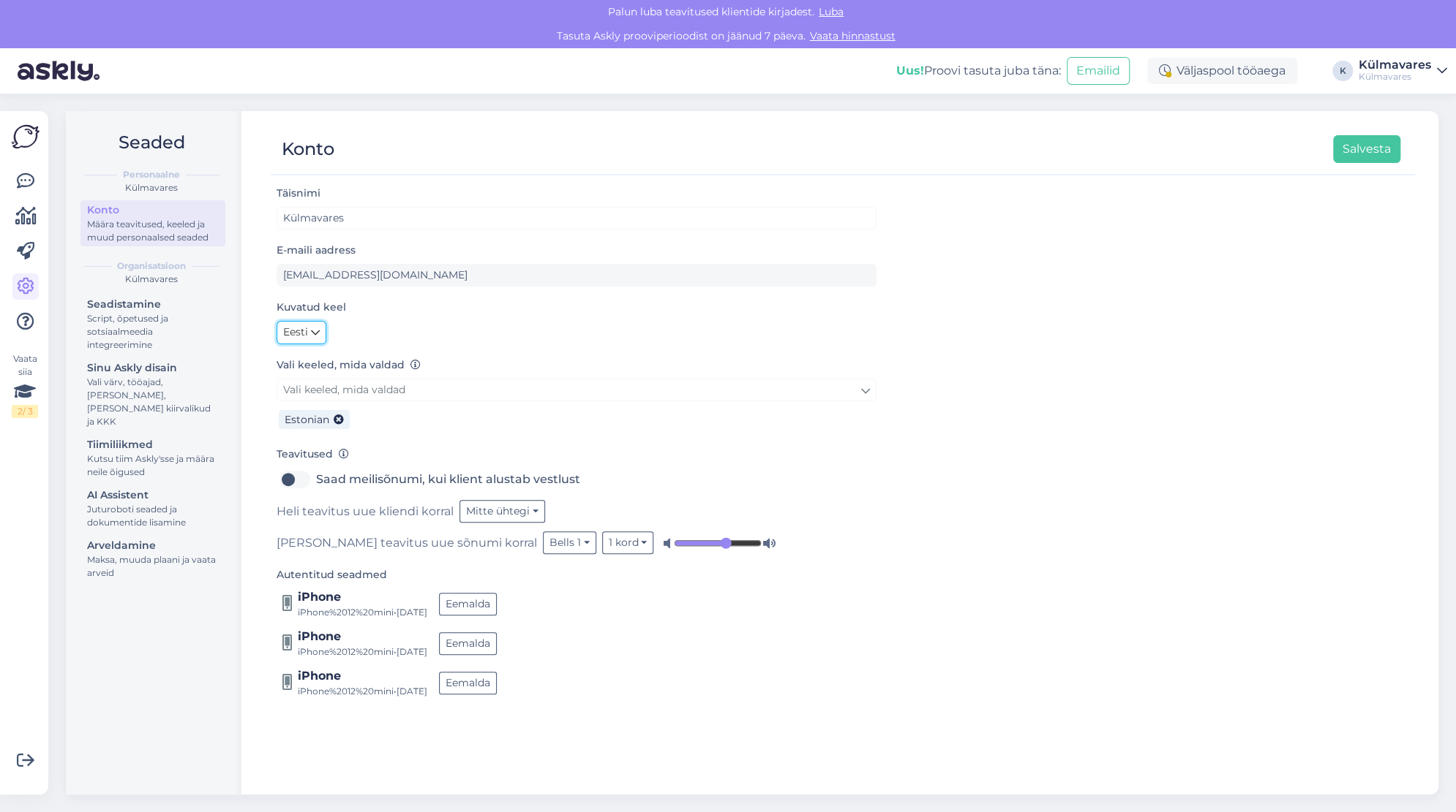
click at [321, 330] on link "Eesti" at bounding box center [301, 333] width 50 height 24
click at [131, 344] on div "Script, õpetused ja sotsiaalmeedia integreerimine" at bounding box center [153, 332] width 132 height 40
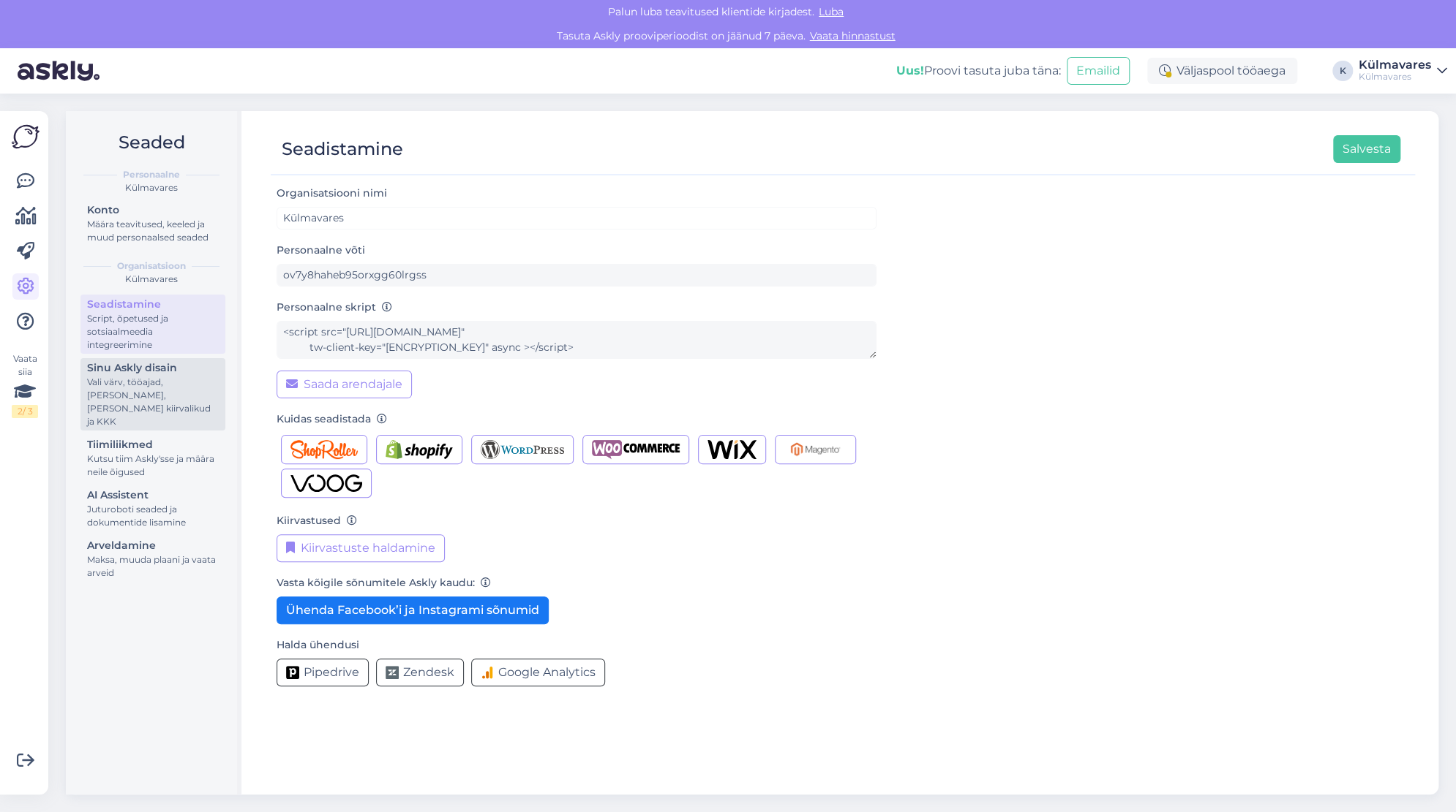
click at [139, 374] on div "Sinu Askly disain" at bounding box center [153, 368] width 132 height 15
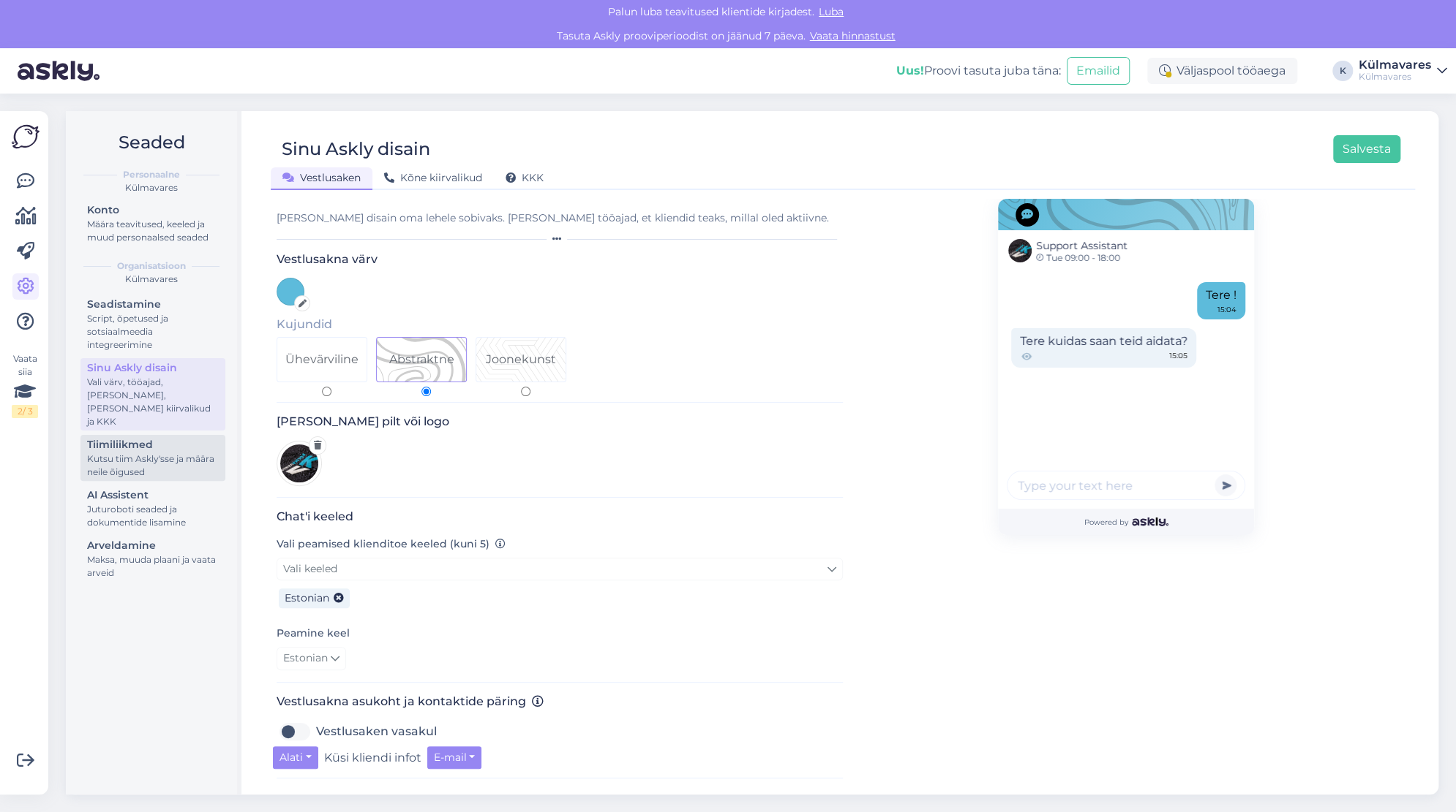
click at [107, 453] on div "Kutsu tiim Askly'sse ja määra neile õigused" at bounding box center [153, 466] width 132 height 26
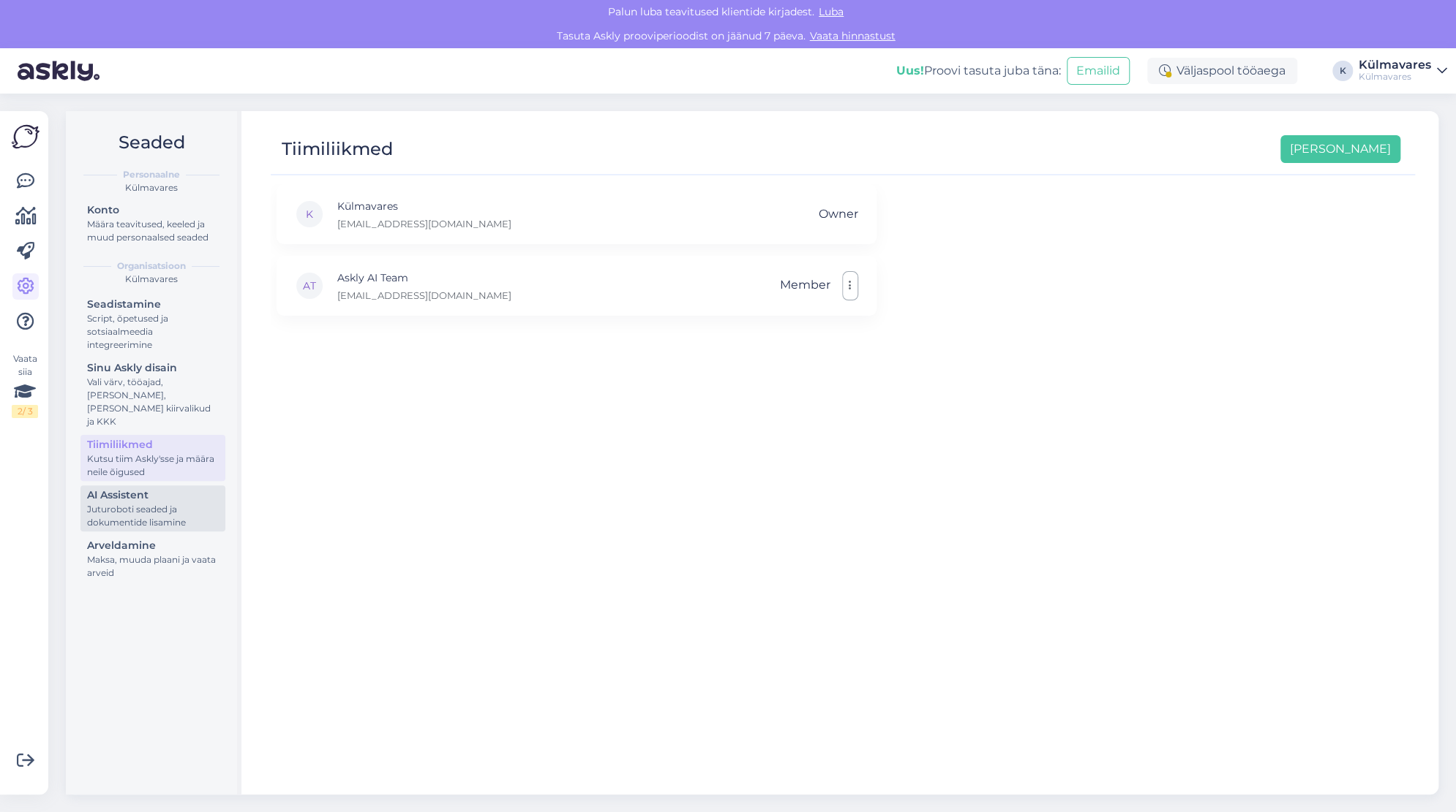
click at [133, 503] on div "Juturoboti seaded ja dokumentide lisamine" at bounding box center [153, 516] width 132 height 26
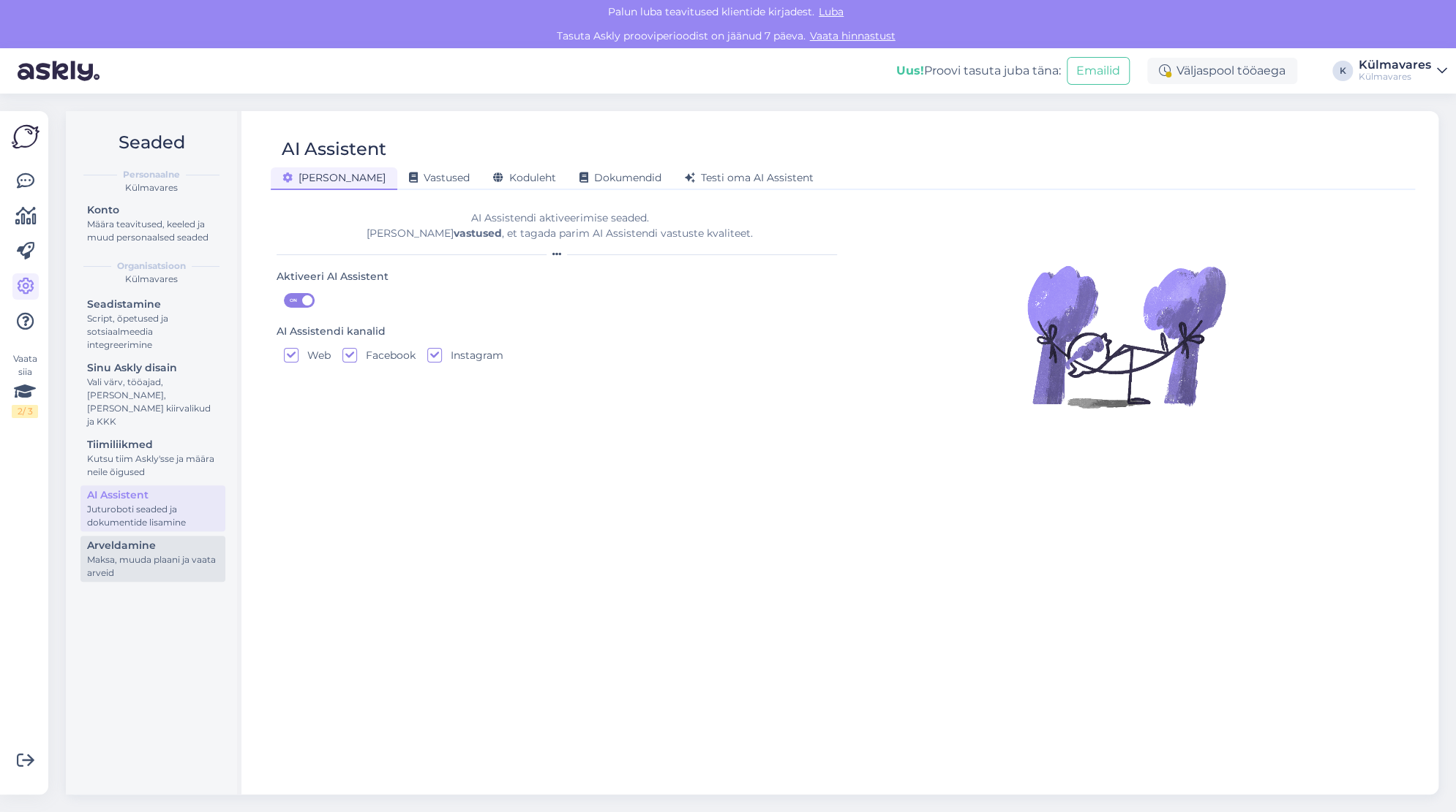
click at [149, 554] on div "Maksa, muuda plaani ja vaata arveid" at bounding box center [153, 567] width 132 height 26
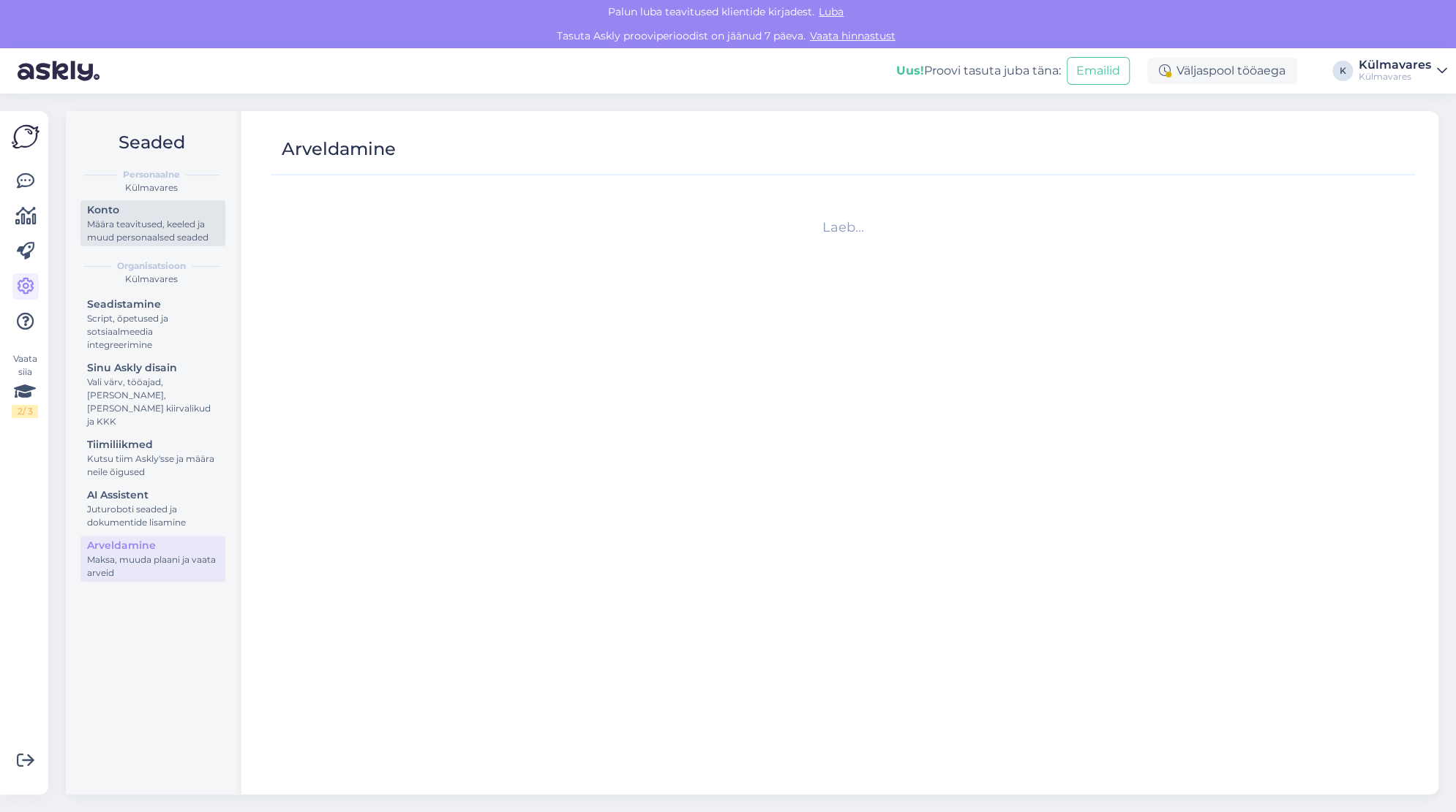
click at [99, 212] on div "Konto" at bounding box center [153, 210] width 132 height 15
